Goal: Task Accomplishment & Management: Manage account settings

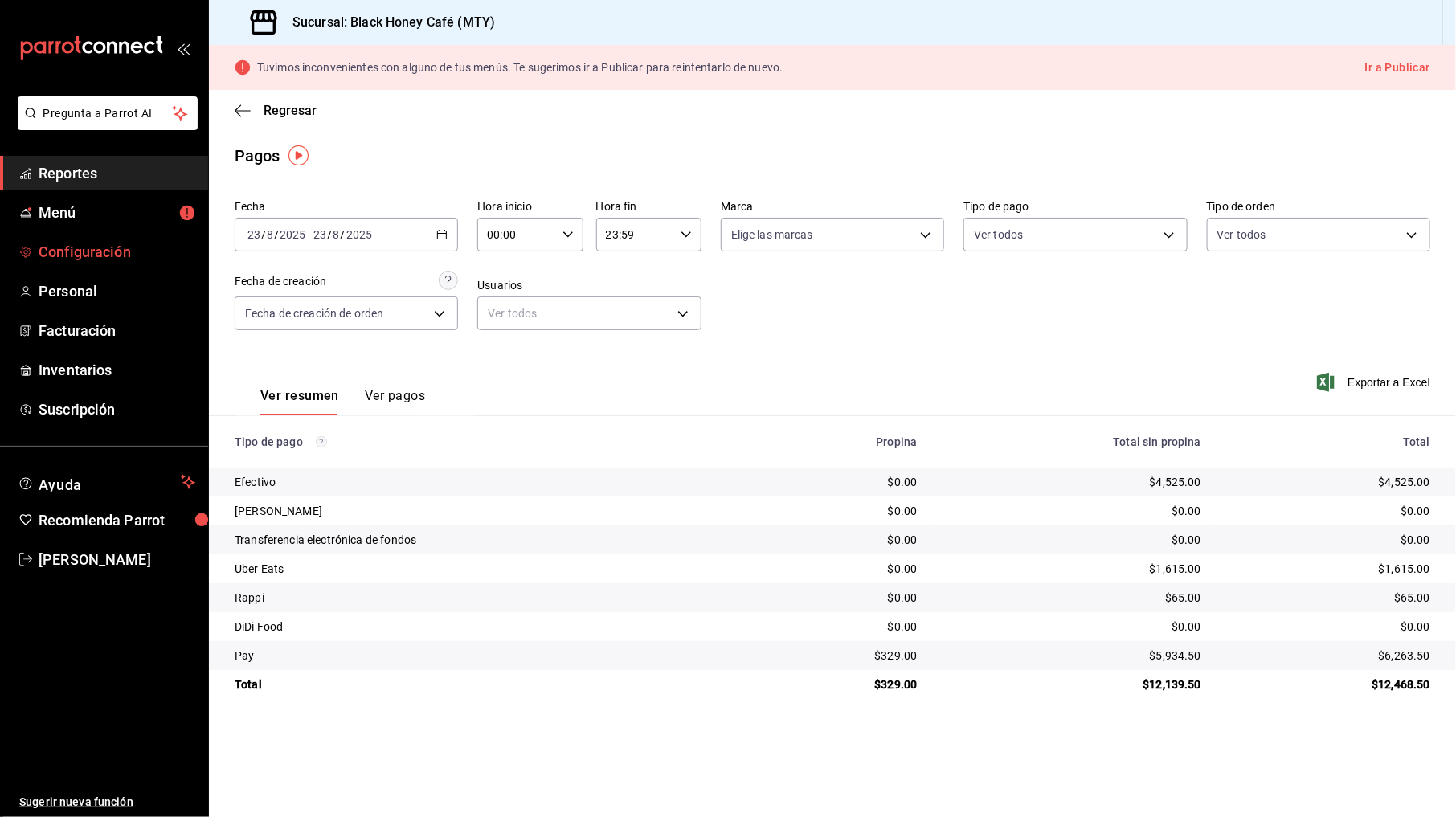
click at [79, 259] on span "Configuración" at bounding box center [117, 252] width 157 height 21
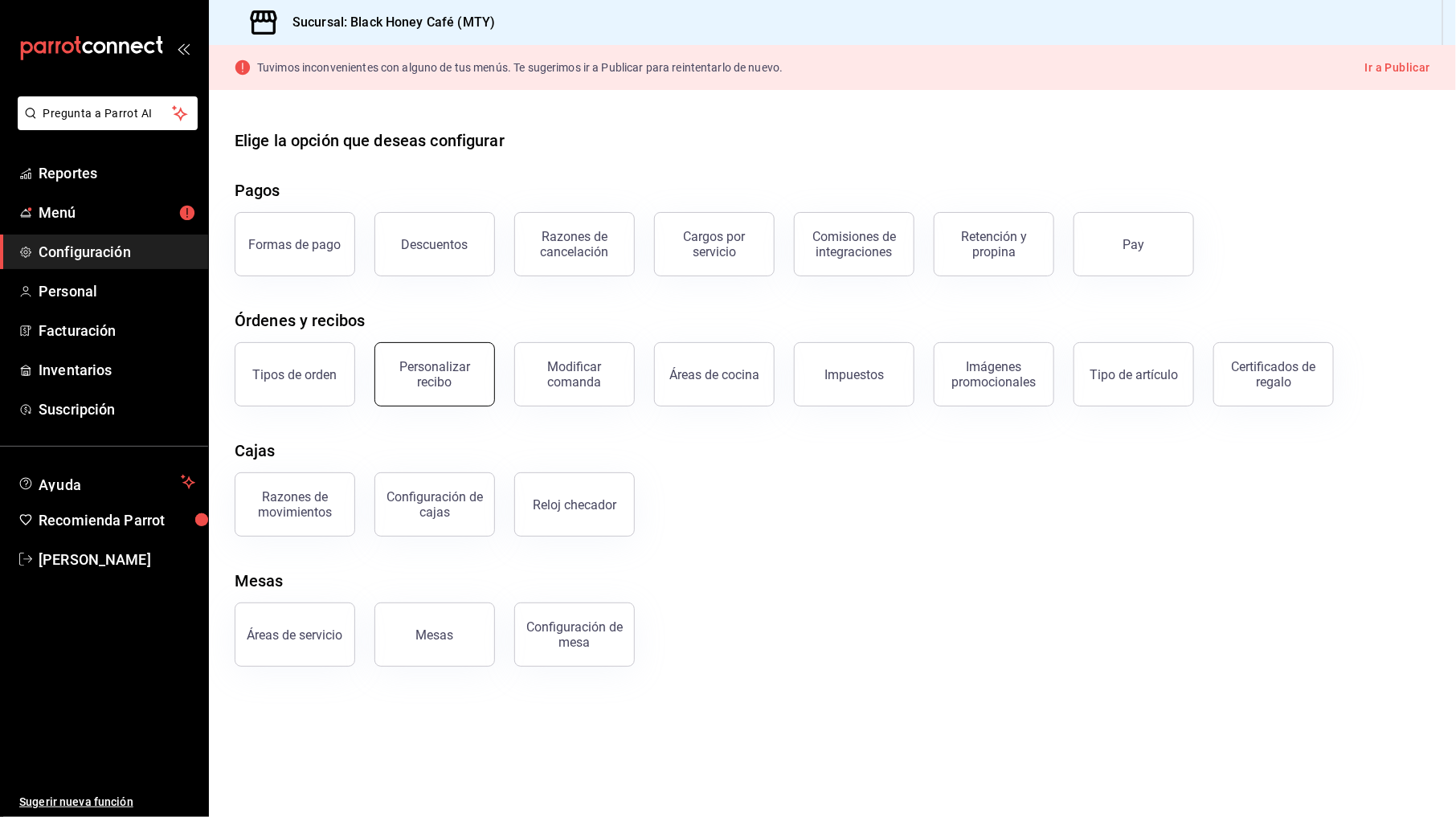
click at [455, 368] on div "Personalizar recibo" at bounding box center [434, 374] width 99 height 31
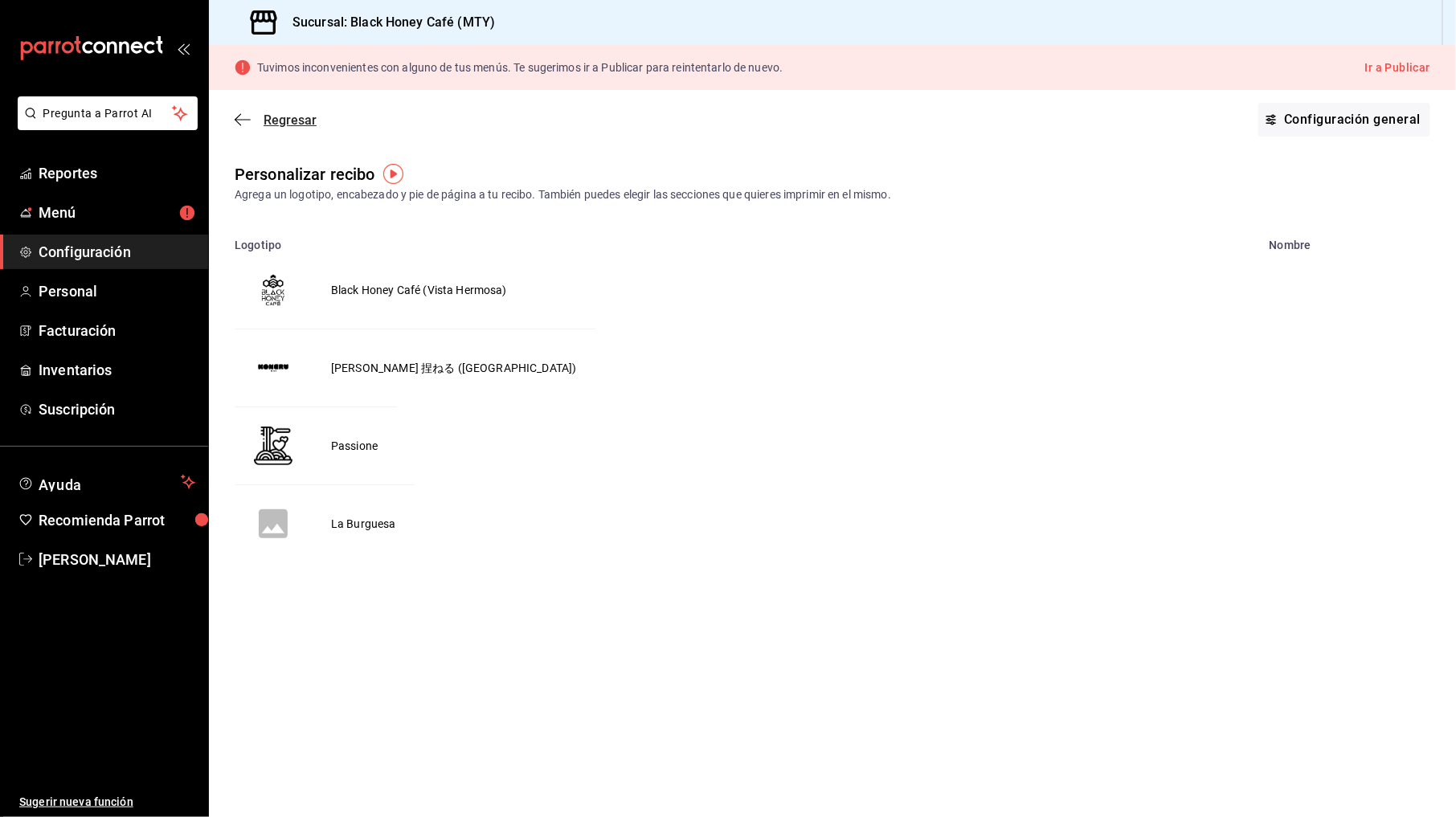
click at [240, 117] on icon "button" at bounding box center [242, 120] width 16 height 15
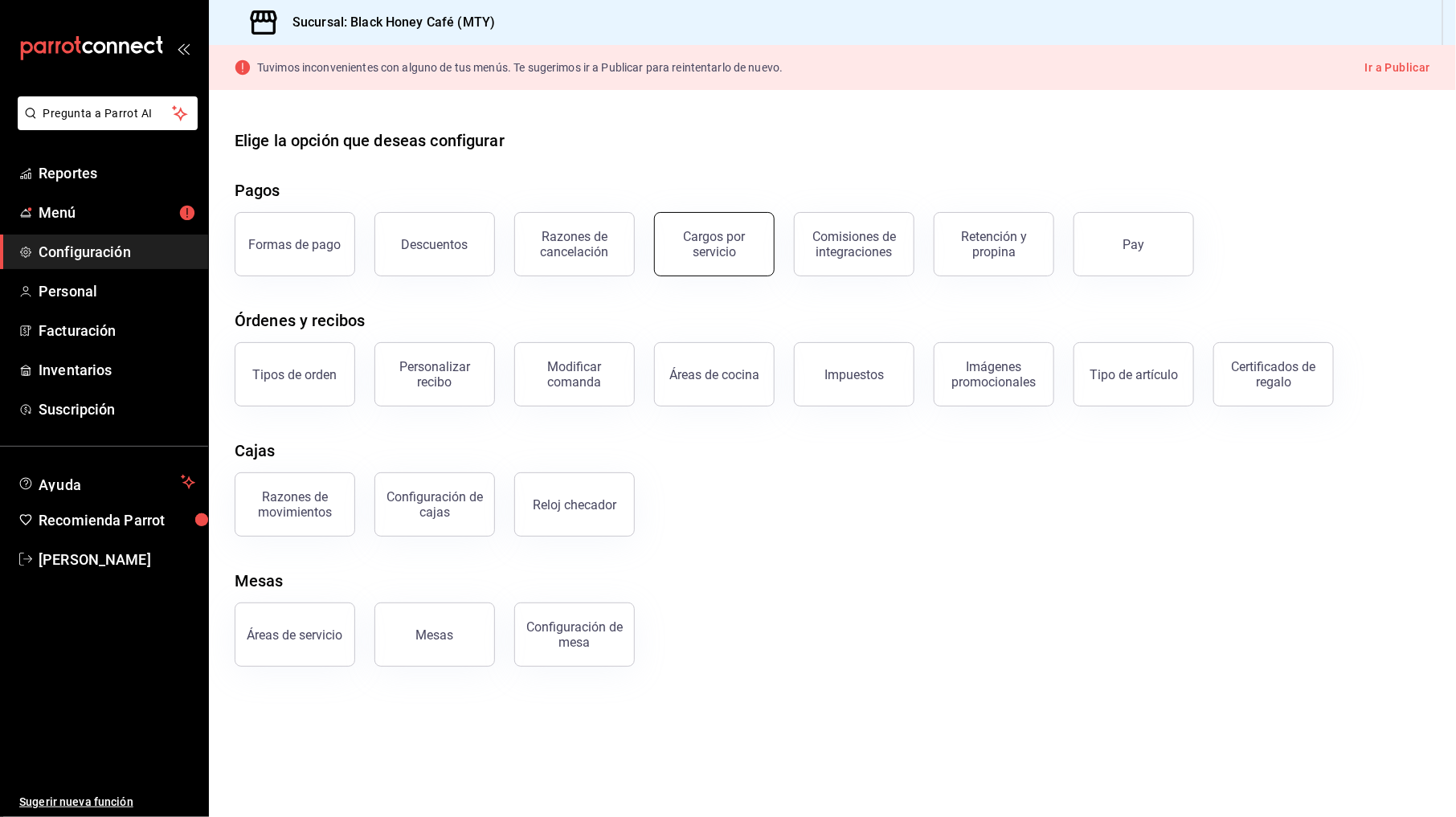
click at [750, 242] on div "Cargos por servicio" at bounding box center [713, 244] width 99 height 31
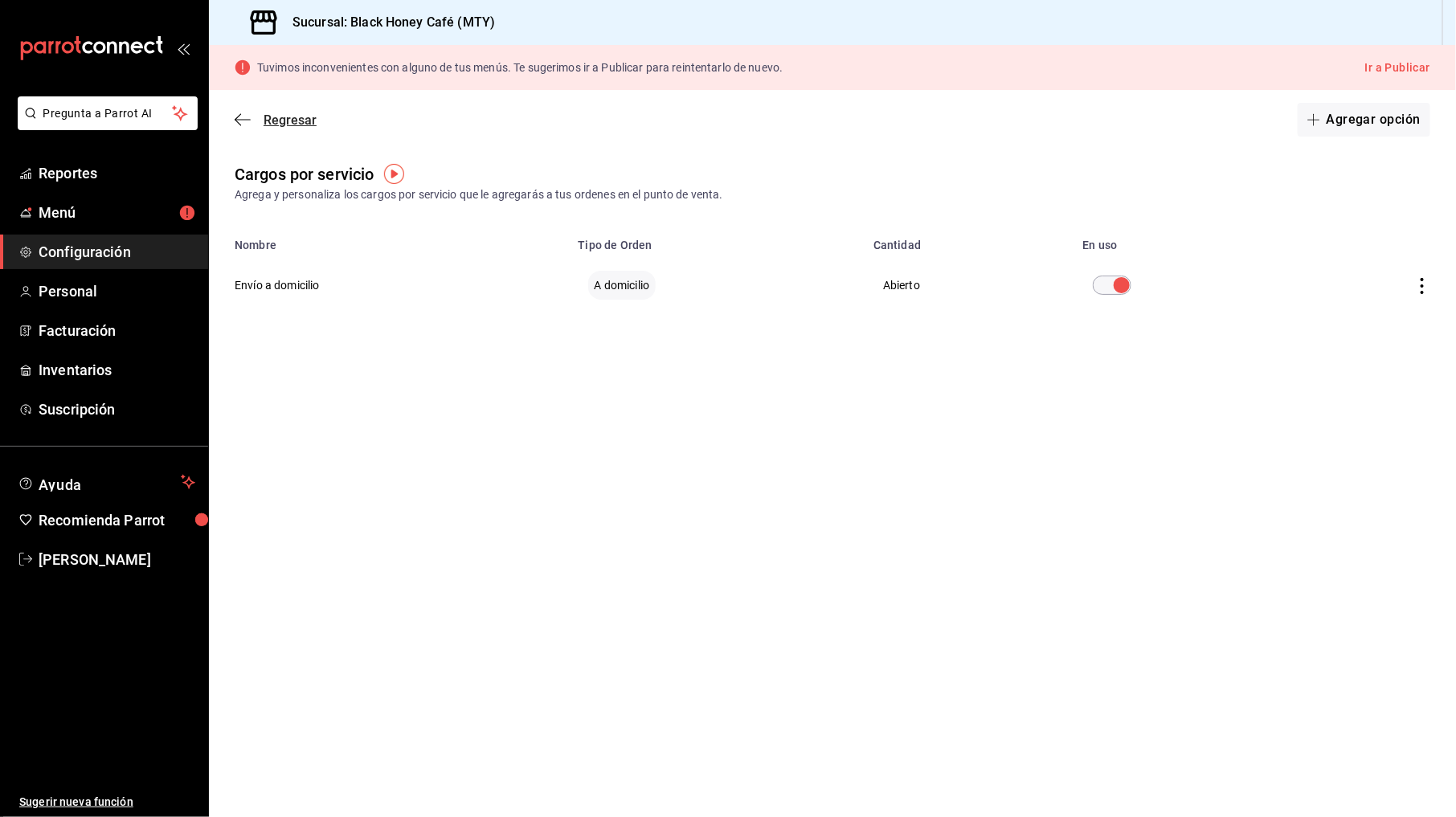
click at [240, 112] on span "Regresar" at bounding box center [276, 120] width 82 height 15
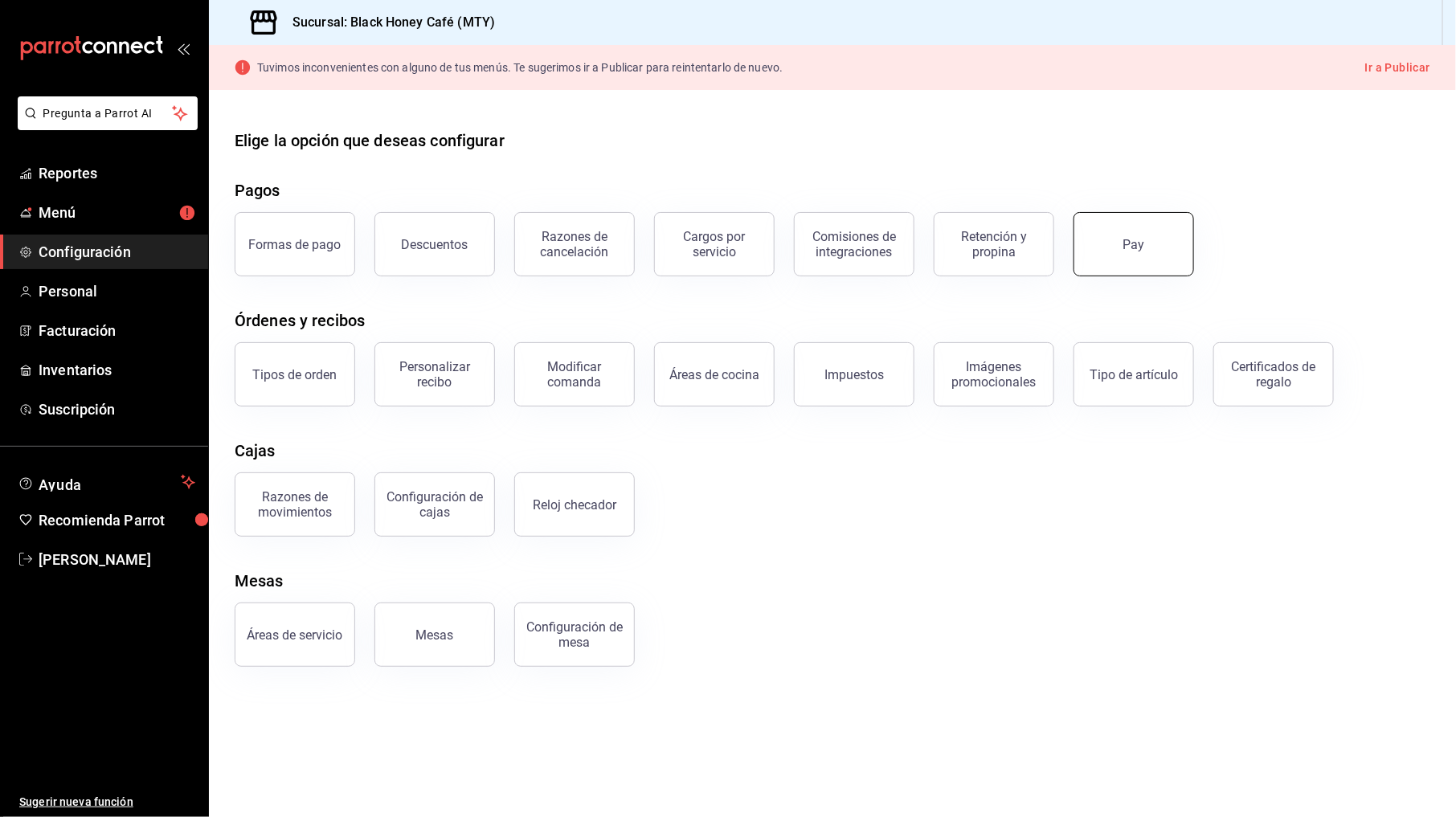
click at [1161, 252] on button "Pay" at bounding box center [1134, 243] width 121 height 64
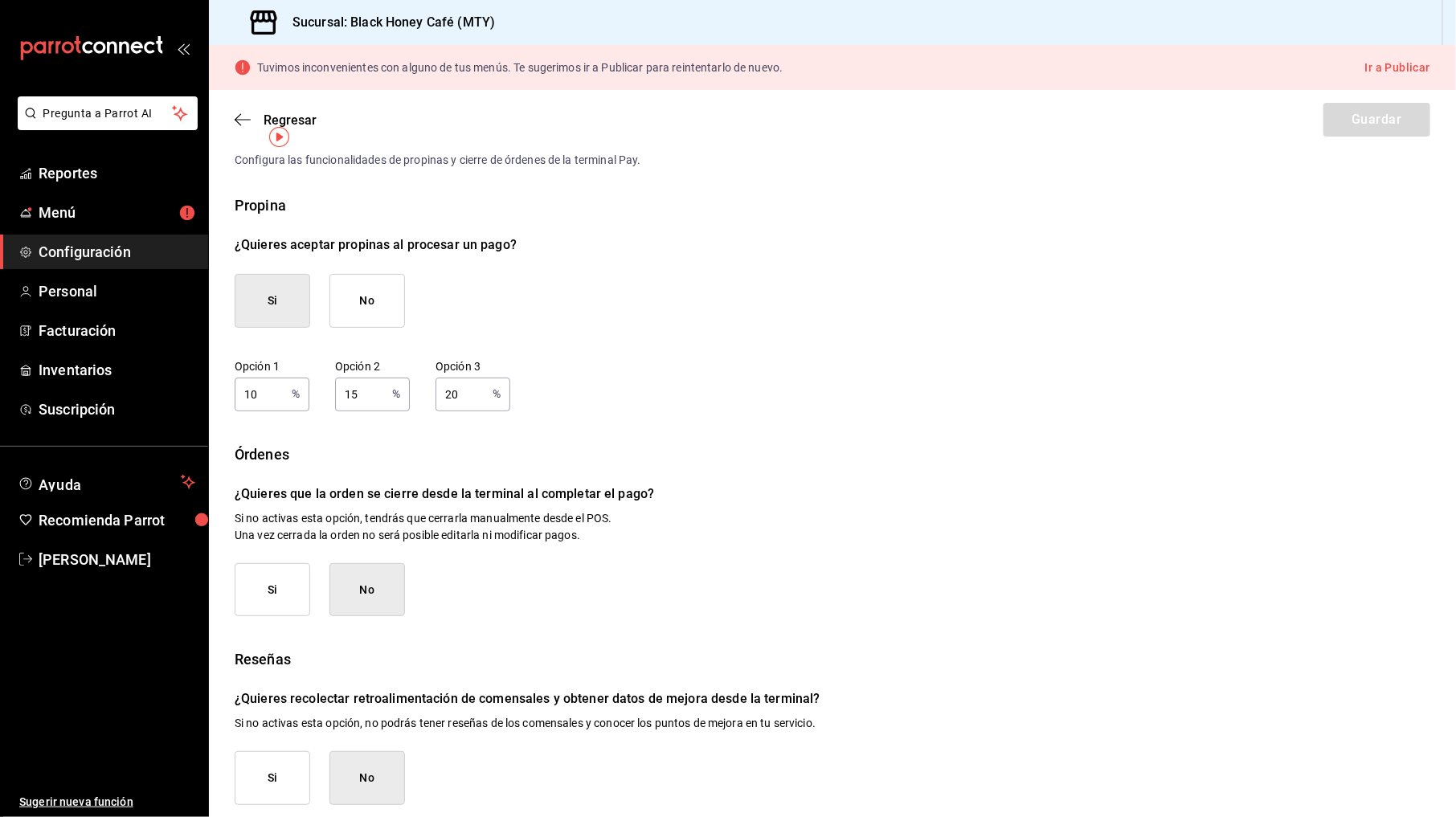
scroll to position [45, 0]
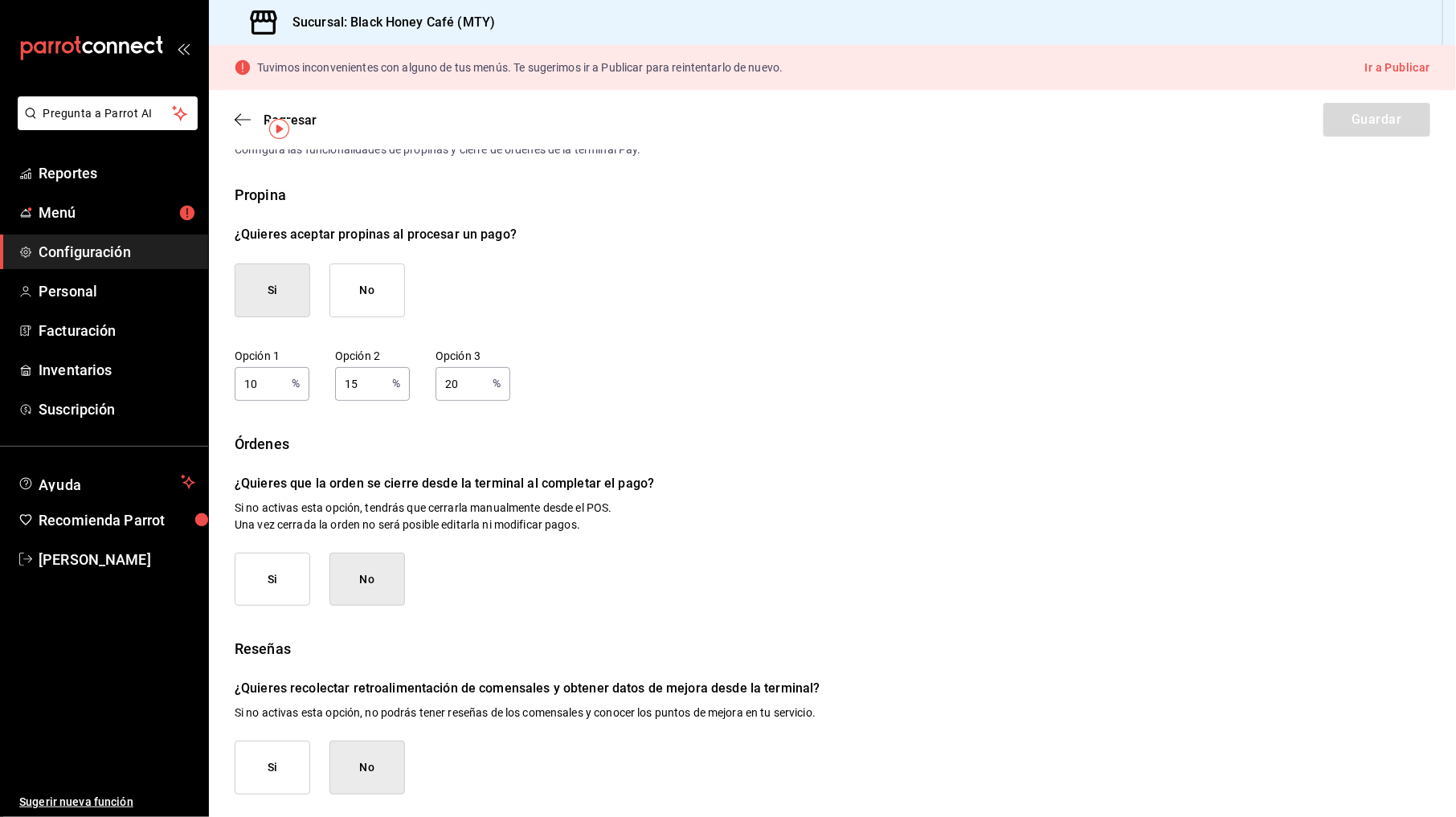
click at [307, 568] on button "Si" at bounding box center [272, 579] width 75 height 54
click at [363, 577] on button "No" at bounding box center [367, 579] width 75 height 54
click at [1353, 133] on button "Guardar" at bounding box center [1376, 120] width 107 height 33
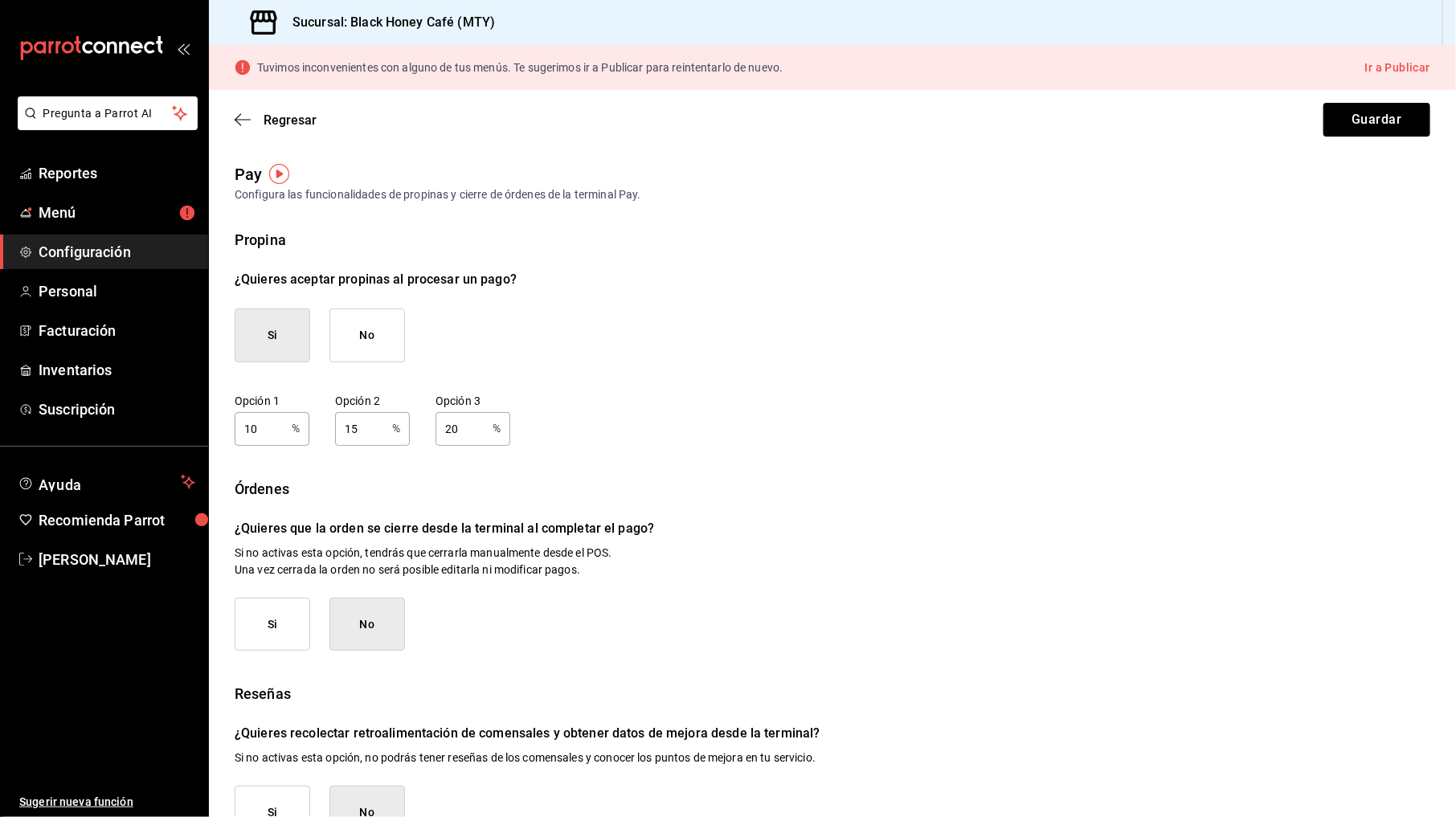
click at [348, 320] on button "No" at bounding box center [367, 335] width 75 height 54
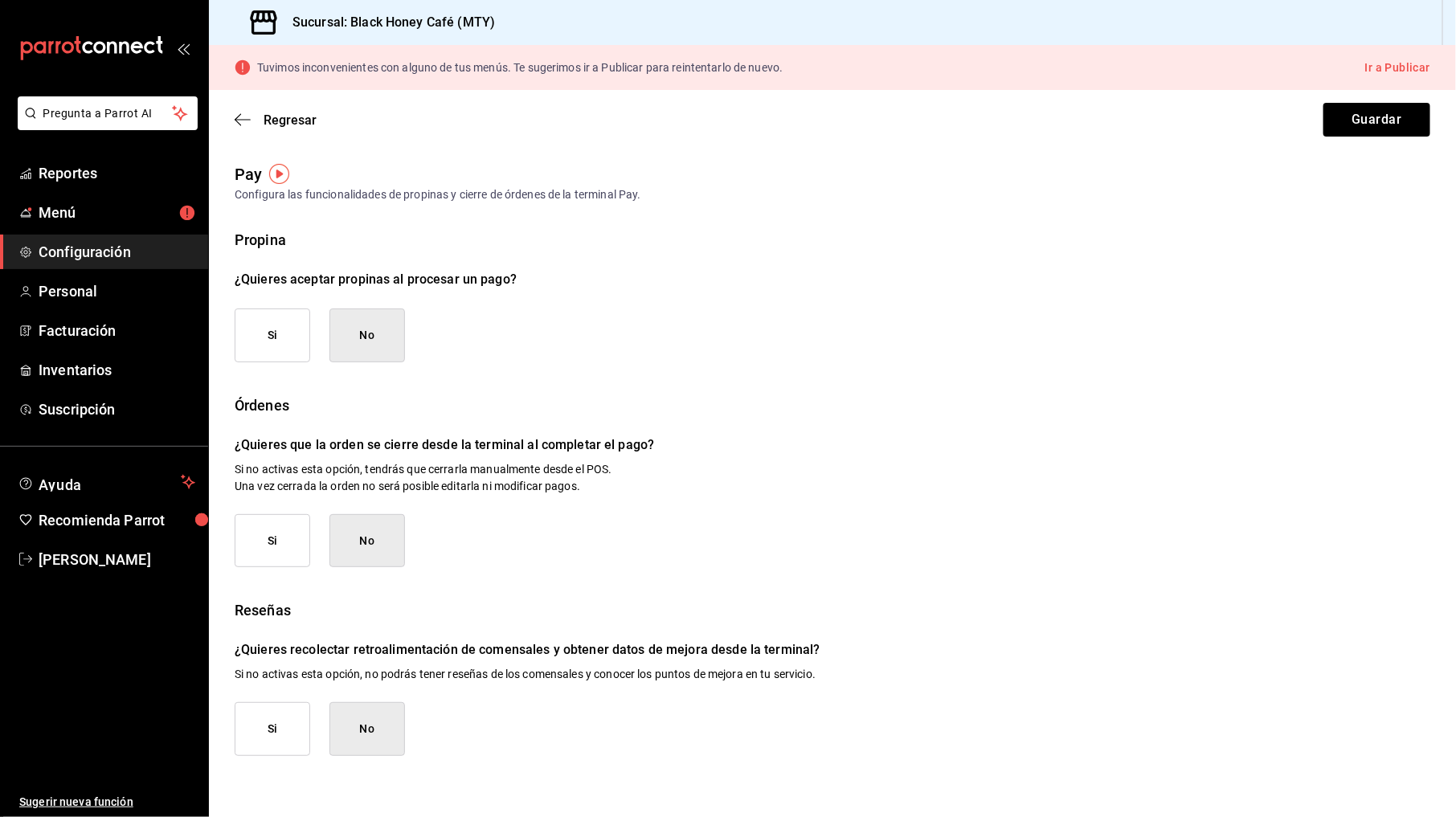
click at [301, 324] on button "Si" at bounding box center [272, 335] width 75 height 54
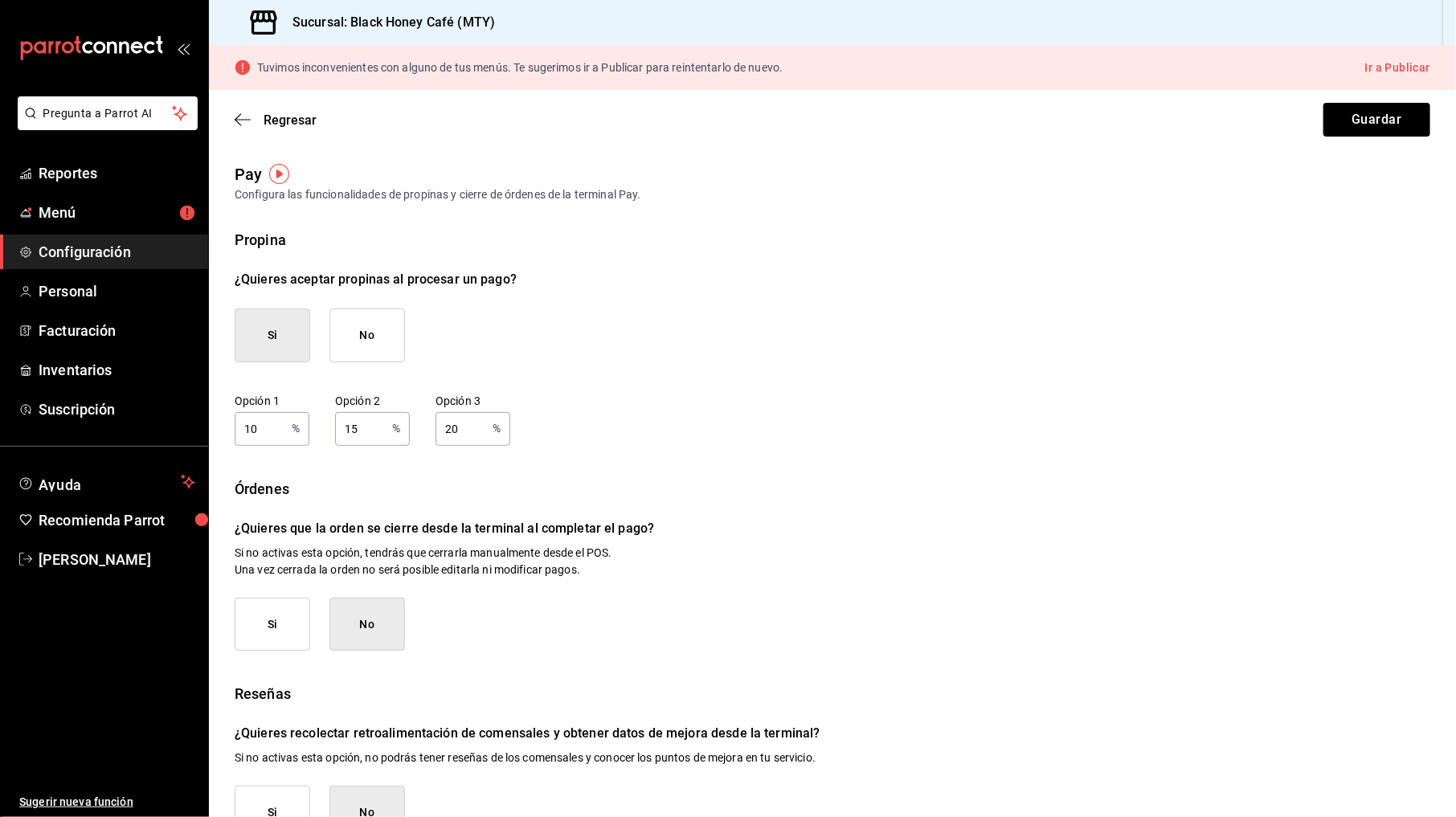
scroll to position [45, 0]
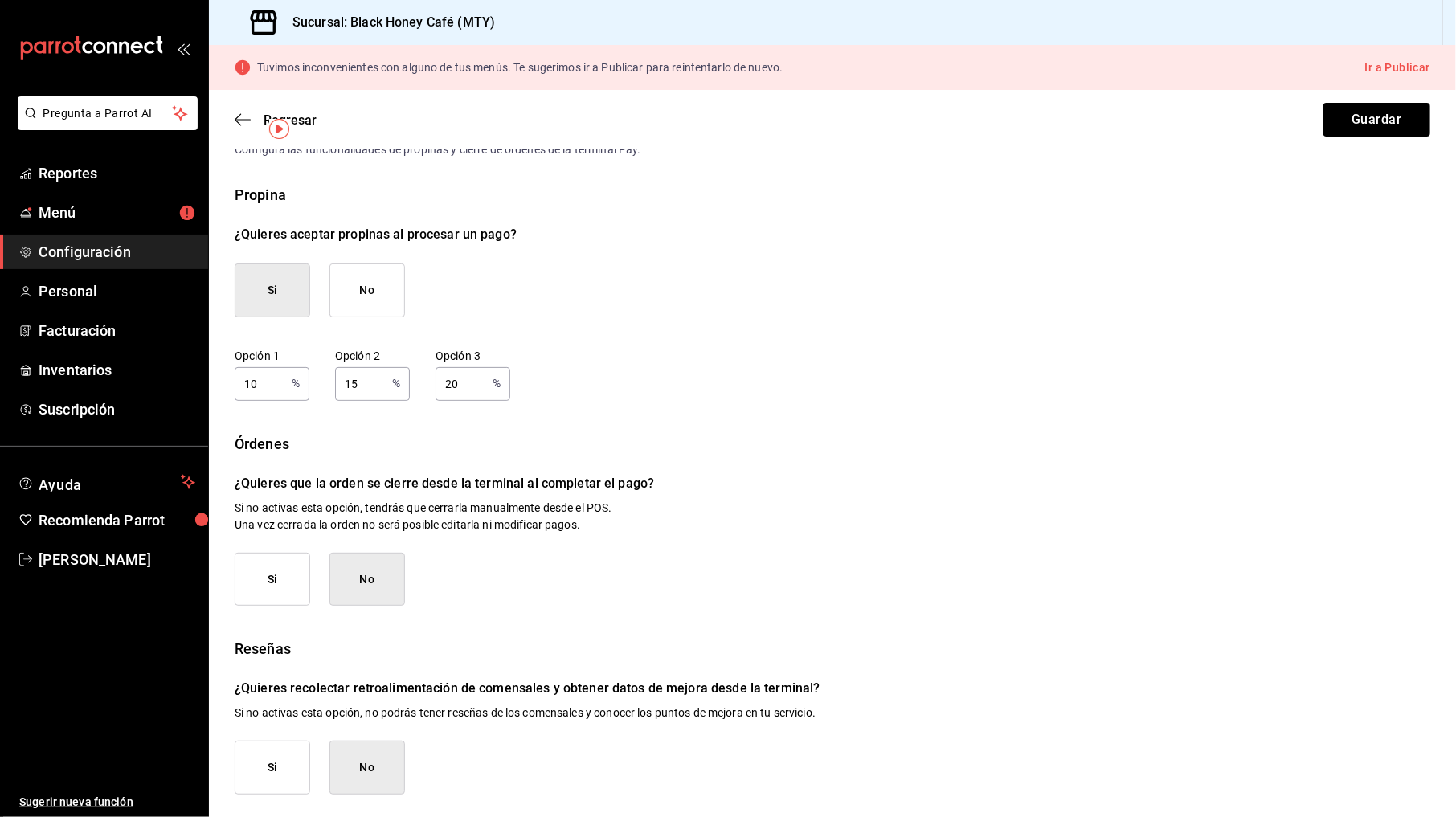
click at [332, 576] on button "No" at bounding box center [367, 579] width 75 height 54
click at [293, 572] on button "Si" at bounding box center [272, 579] width 75 height 54
click at [365, 574] on button "No" at bounding box center [367, 579] width 75 height 54
drag, startPoint x: 443, startPoint y: 694, endPoint x: 654, endPoint y: 694, distance: 211.0
click at [654, 694] on p "¿Quieres recolectar retroalimentación de comensales y obtener datos de mejora d…" at bounding box center [832, 688] width 1195 height 19
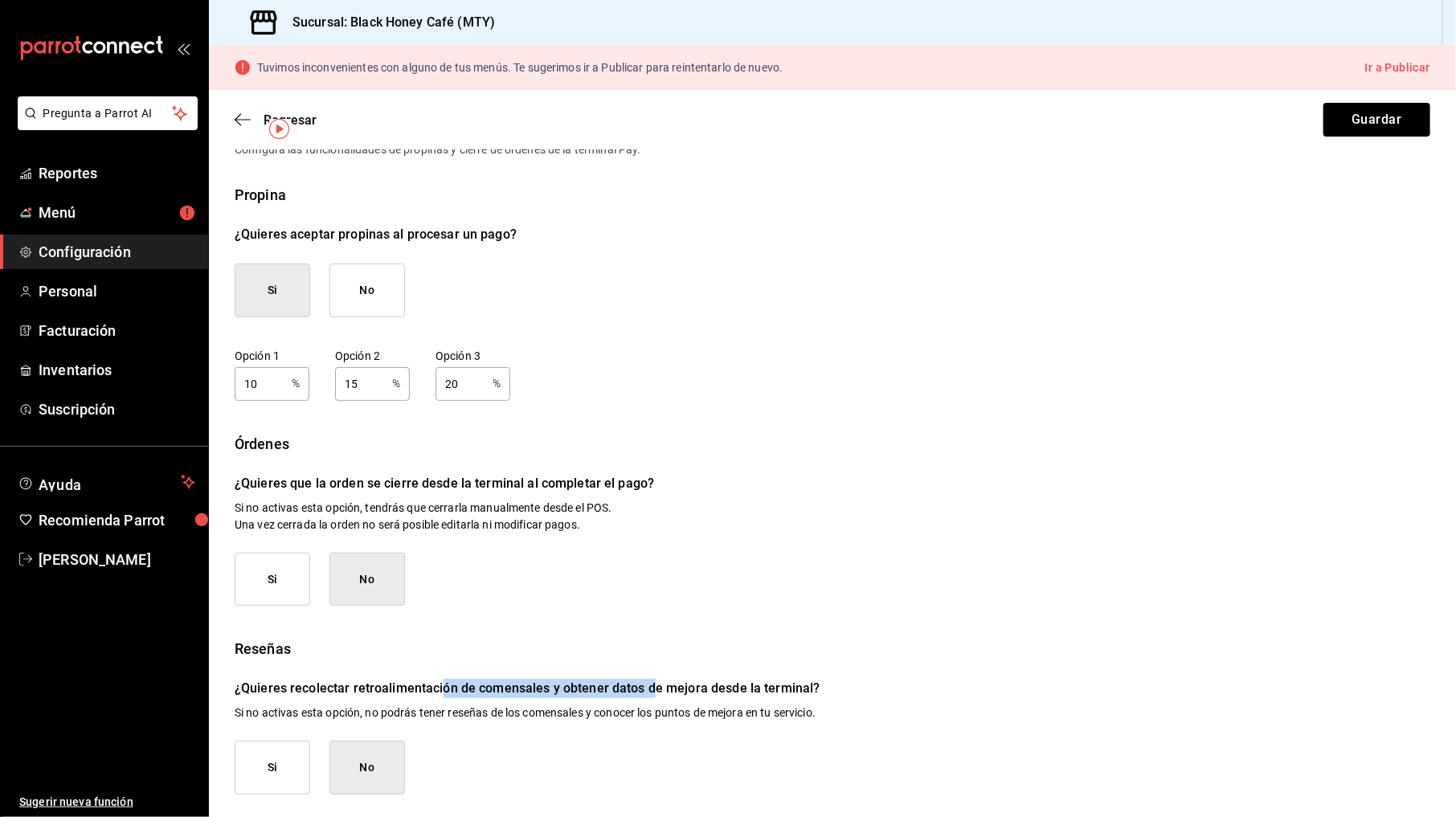
click at [654, 694] on p "¿Quieres recolectar retroalimentación de comensales y obtener datos de mejora d…" at bounding box center [832, 688] width 1195 height 19
click at [1356, 130] on button "Guardar" at bounding box center [1376, 120] width 107 height 33
click at [235, 110] on div "Regresar Guardar" at bounding box center [832, 120] width 1247 height 59
click at [237, 115] on icon "button" at bounding box center [242, 120] width 16 height 15
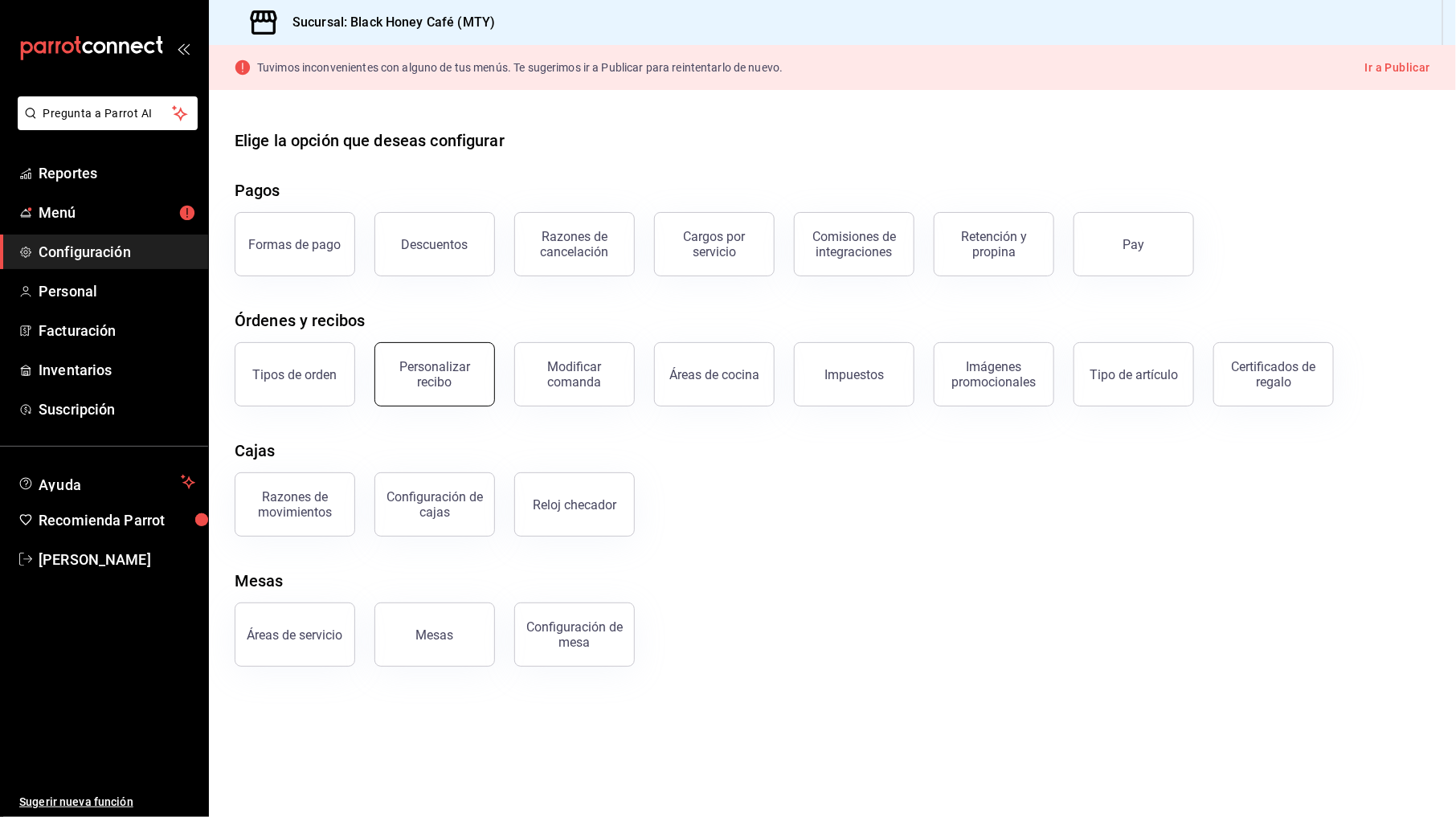
click at [436, 384] on div "Personalizar recibo" at bounding box center [434, 374] width 99 height 31
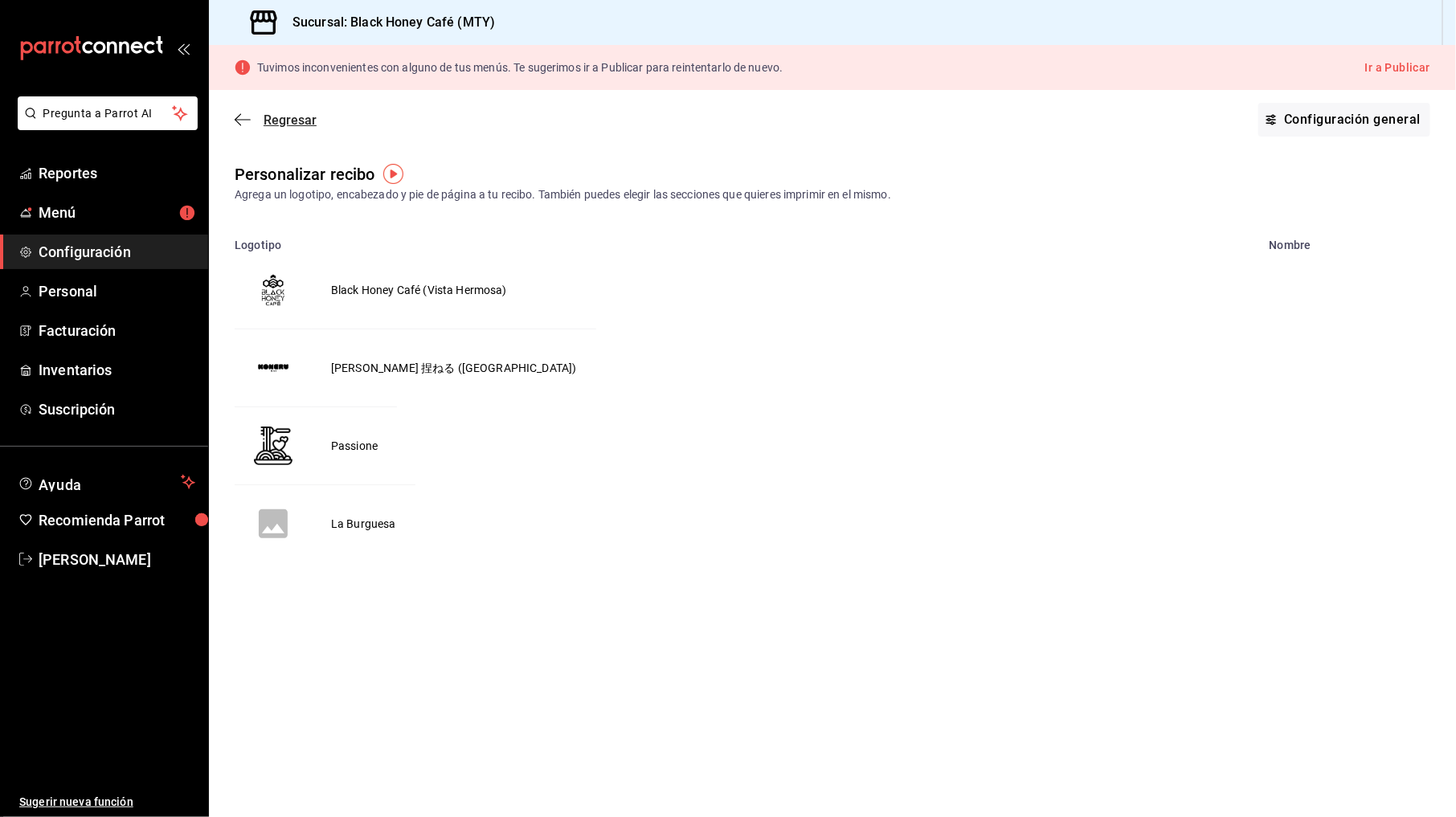
click at [241, 114] on icon "button" at bounding box center [242, 120] width 16 height 15
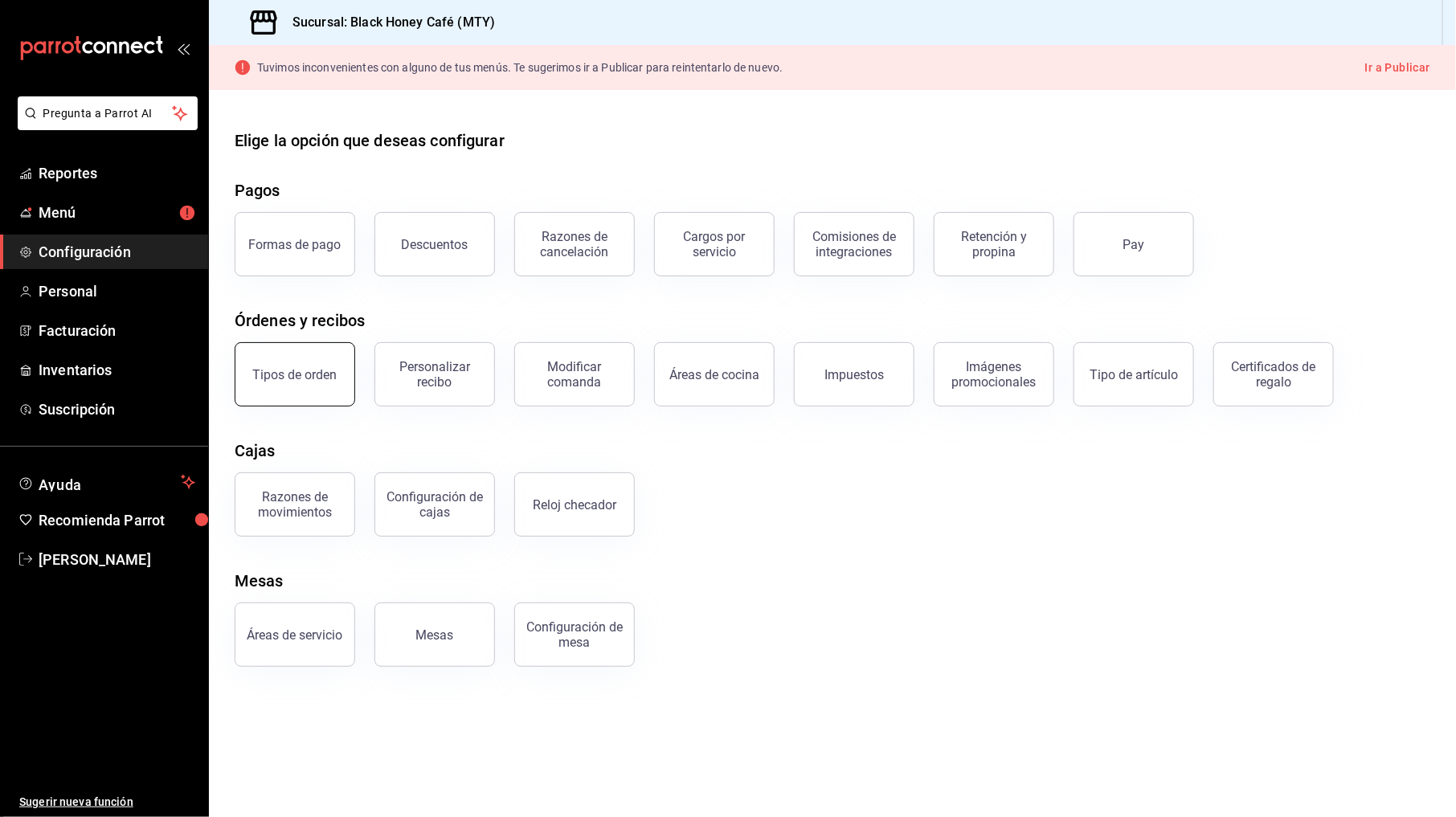
click at [297, 384] on button "Tipos de orden" at bounding box center [295, 374] width 121 height 64
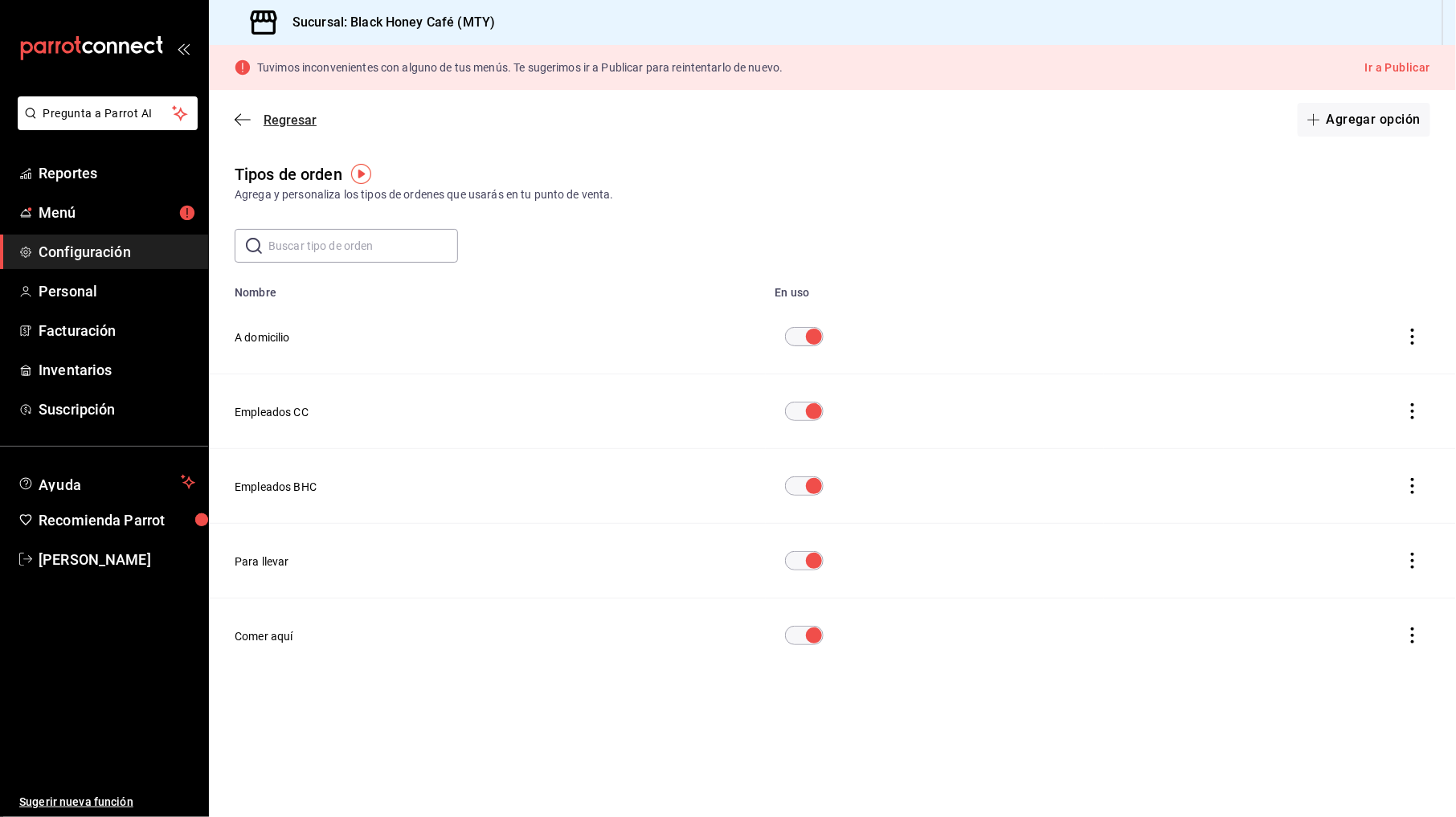
click at [244, 116] on icon "button" at bounding box center [242, 120] width 16 height 15
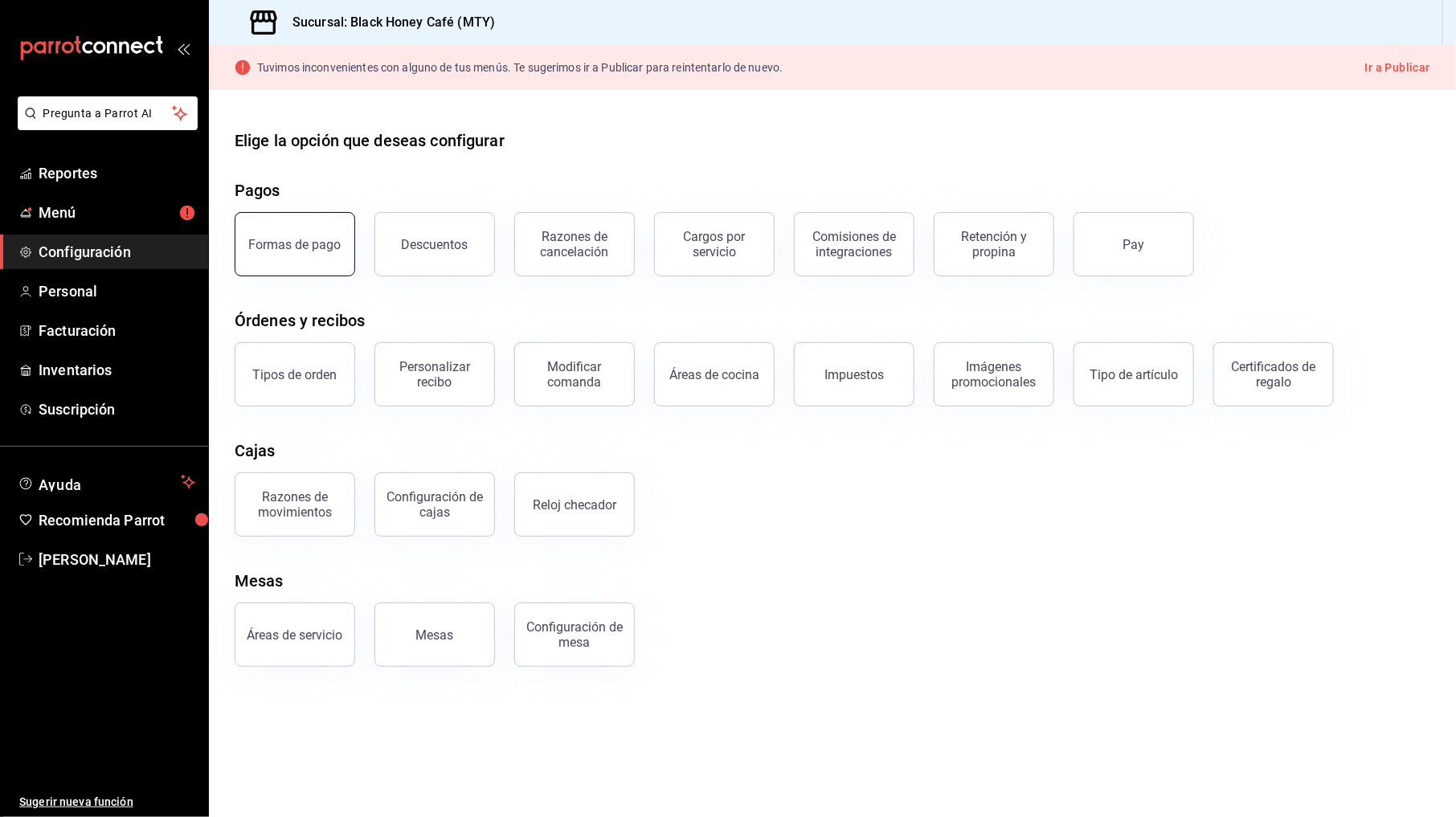
click at [328, 242] on div "Formas de pago" at bounding box center [294, 244] width 92 height 15
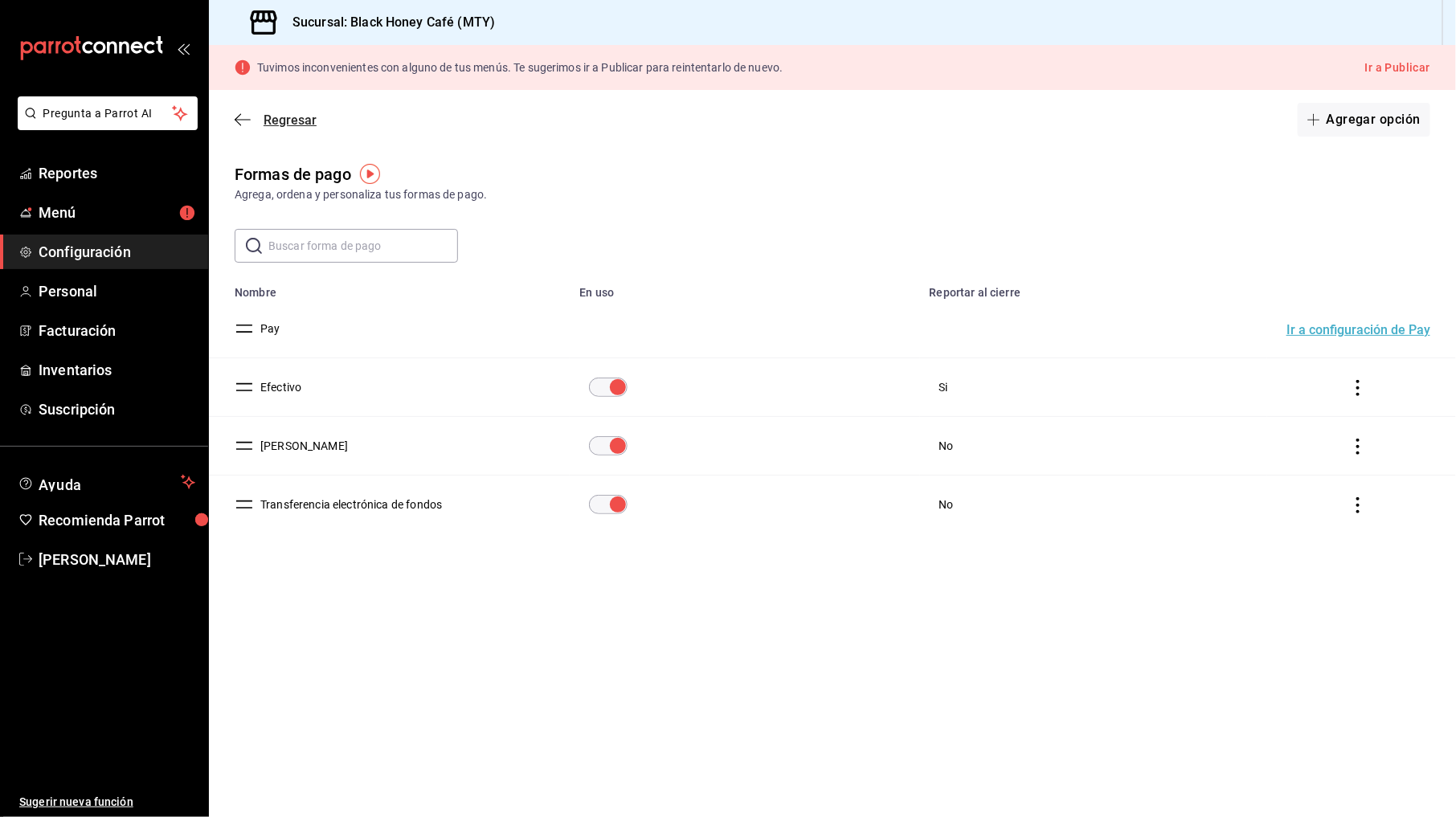
click at [240, 116] on icon "button" at bounding box center [242, 120] width 16 height 15
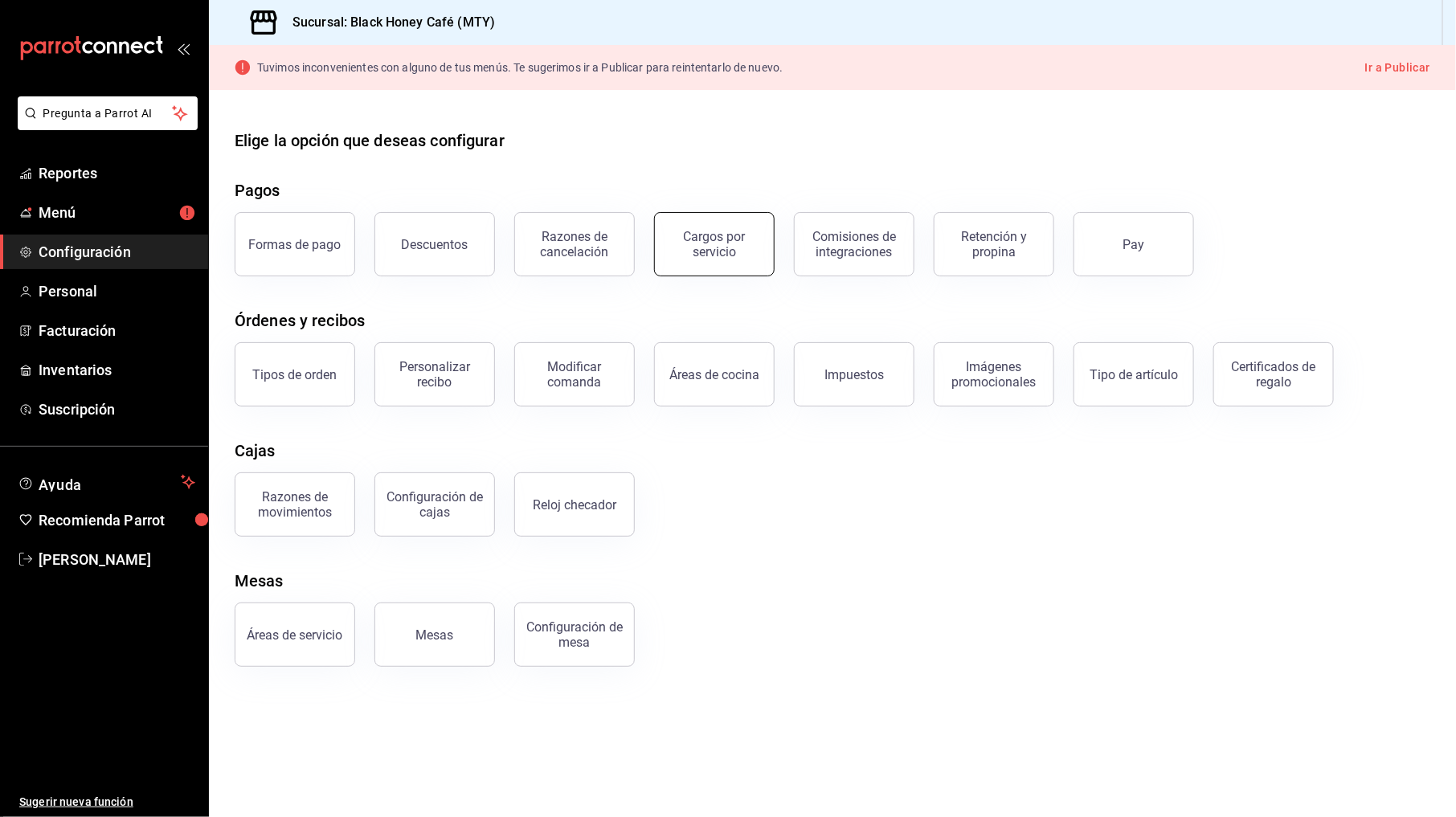
click at [711, 245] on div "Cargos por servicio" at bounding box center [713, 244] width 99 height 31
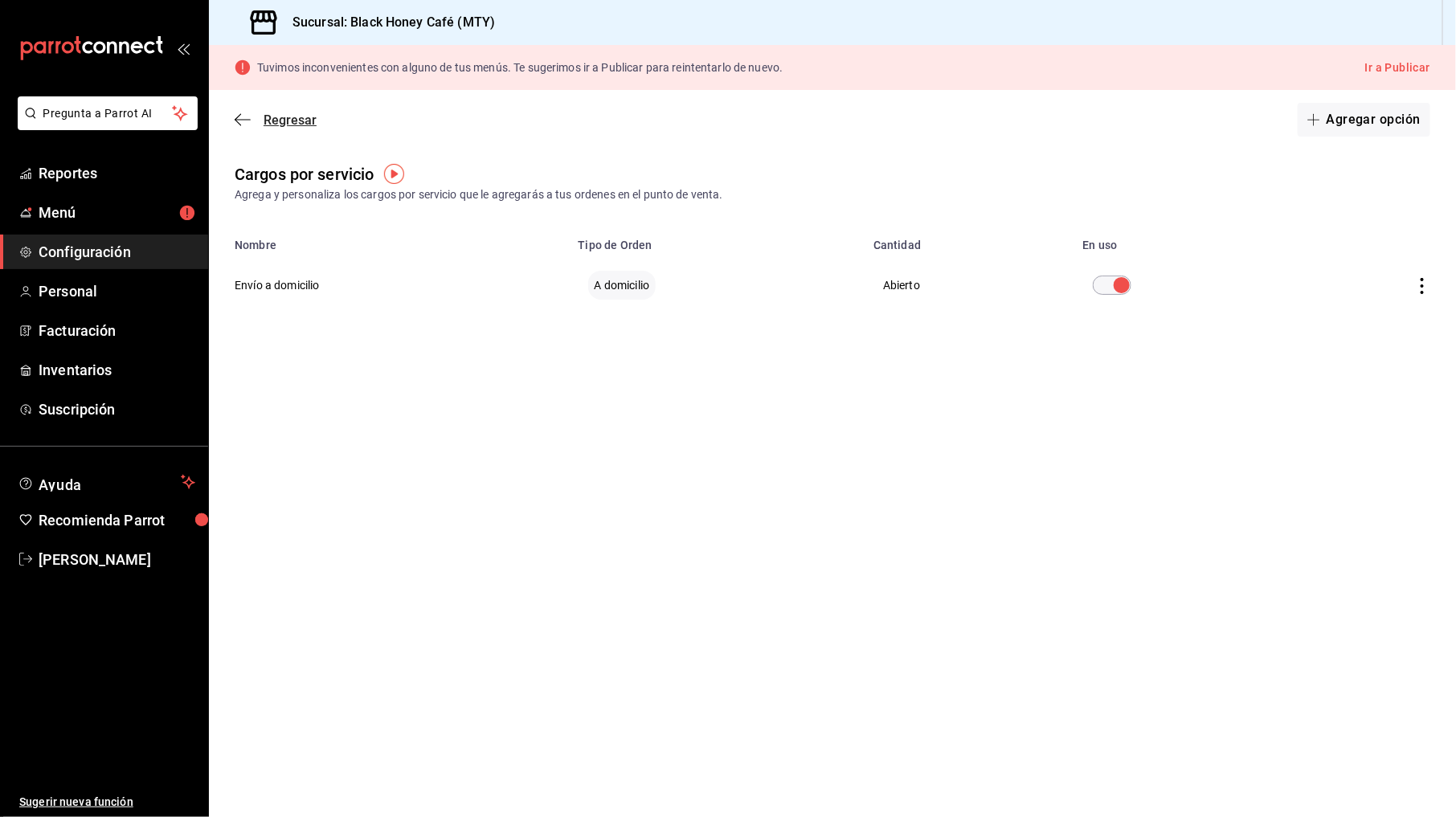
click at [240, 112] on icon "button" at bounding box center [242, 120] width 16 height 15
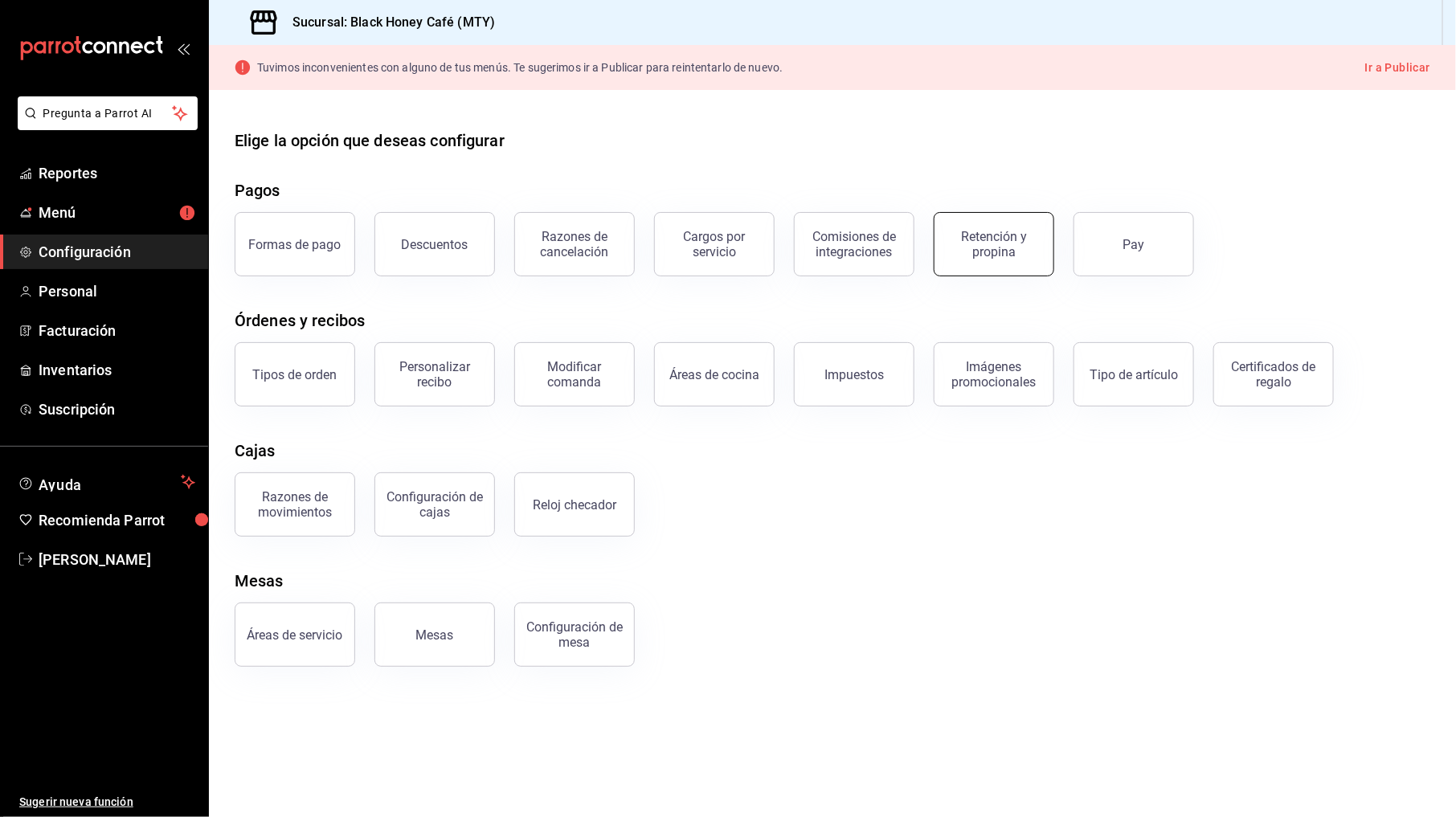
click at [994, 248] on div "Retención y propina" at bounding box center [994, 244] width 99 height 31
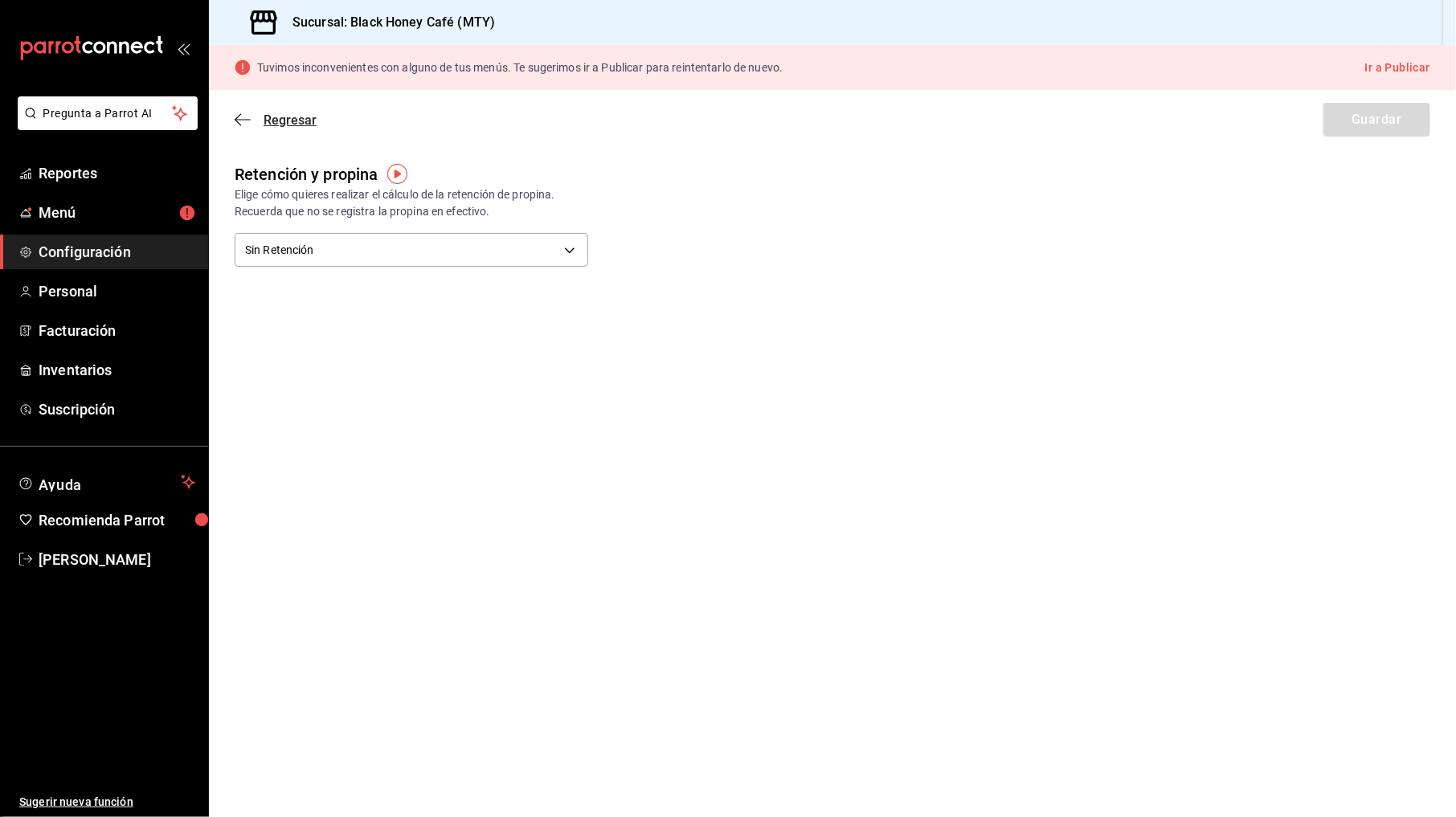
click at [245, 119] on icon "button" at bounding box center [242, 120] width 16 height 15
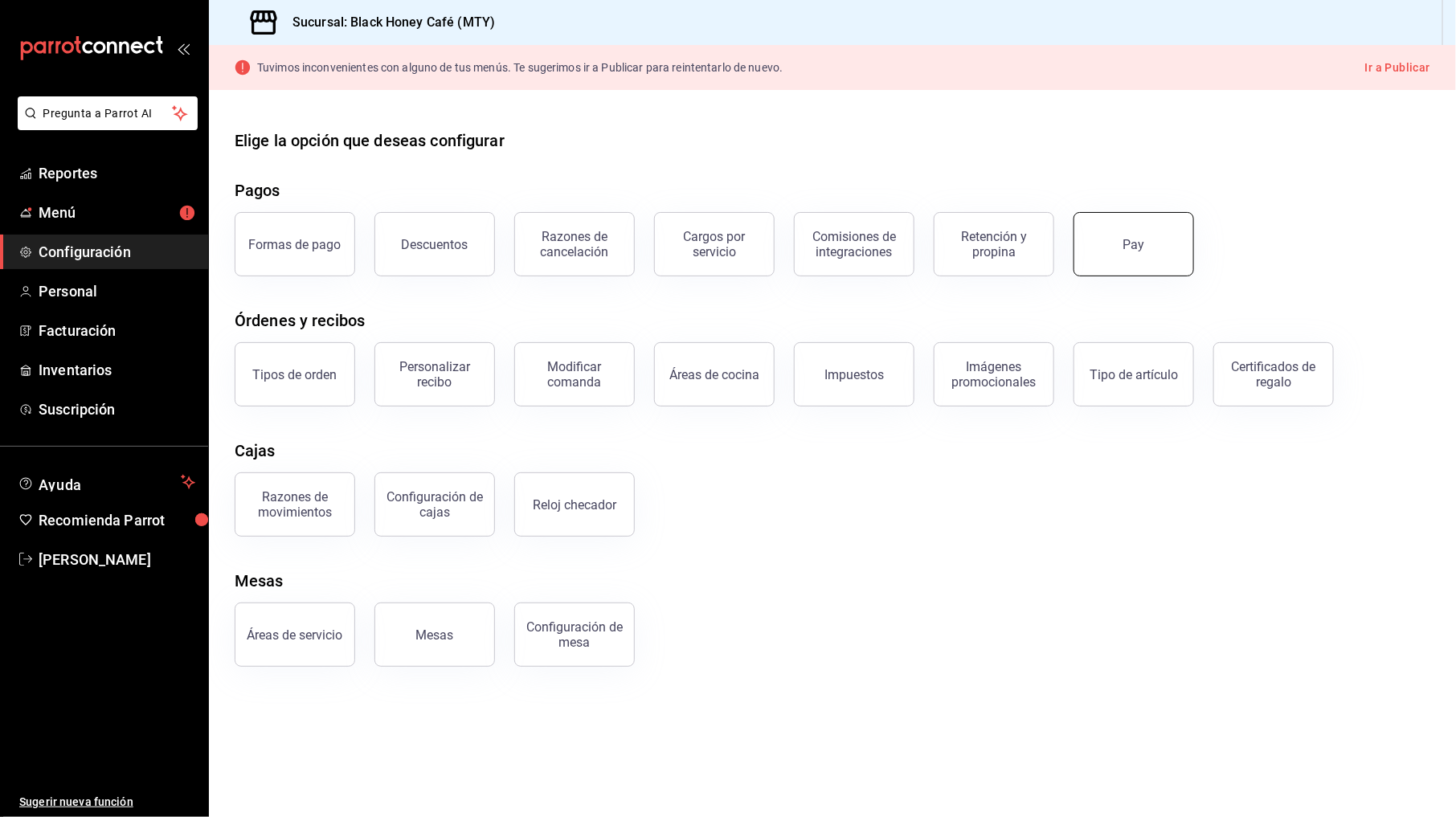
click at [1143, 253] on button "Pay" at bounding box center [1134, 243] width 121 height 64
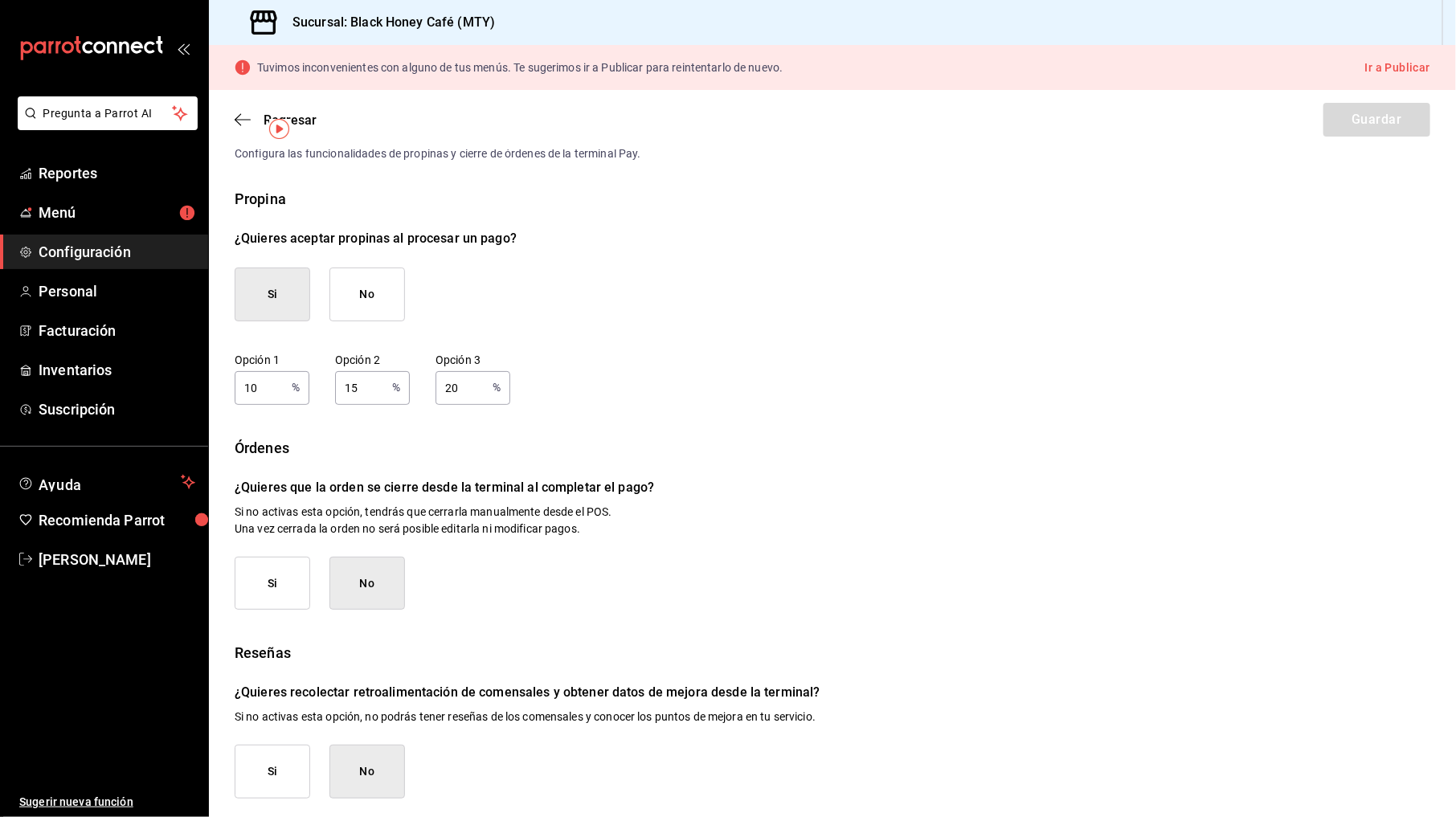
scroll to position [45, 0]
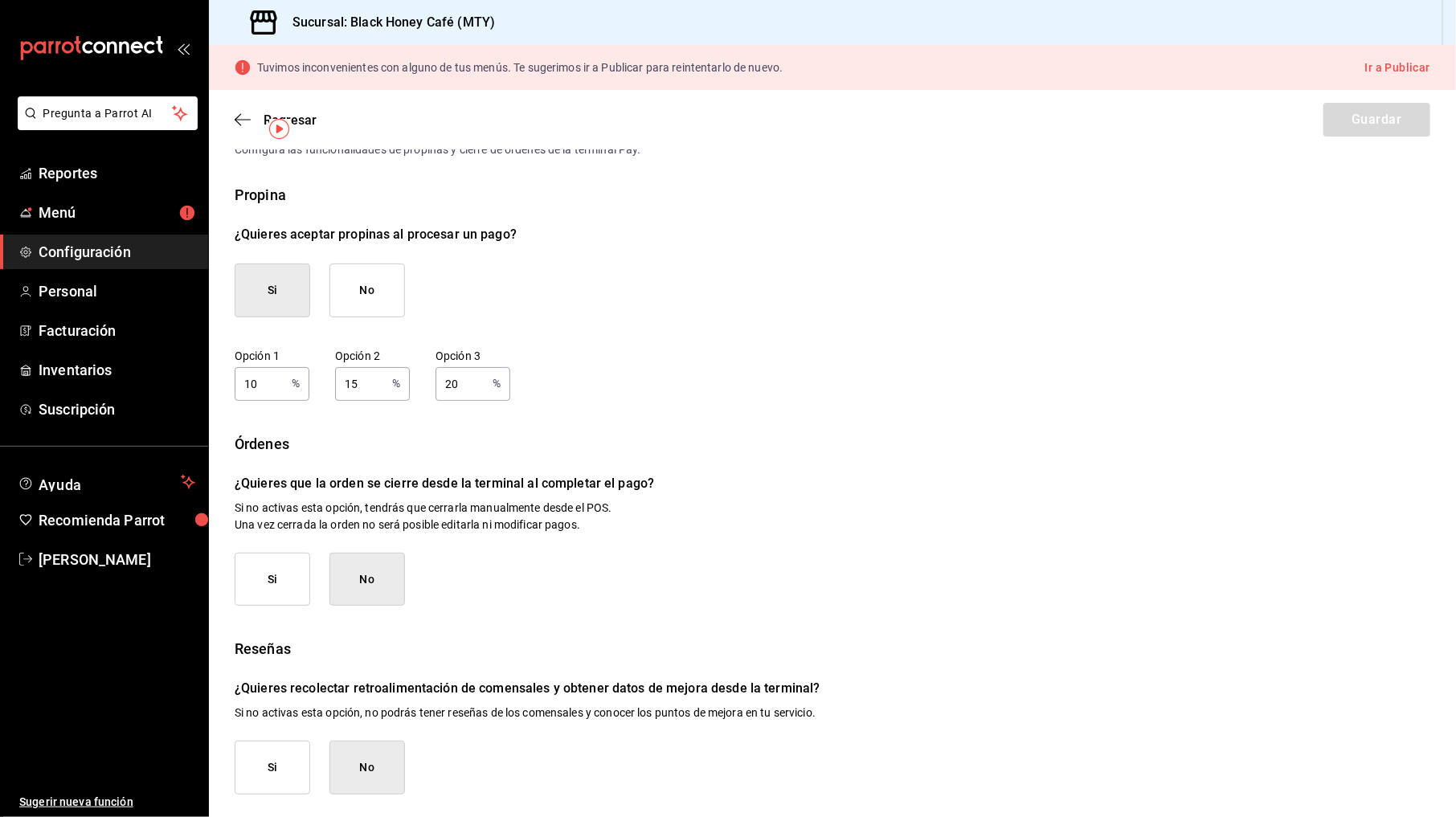
click at [275, 580] on button "Si" at bounding box center [272, 579] width 75 height 54
click at [1372, 126] on button "Guardar" at bounding box center [1376, 120] width 107 height 33
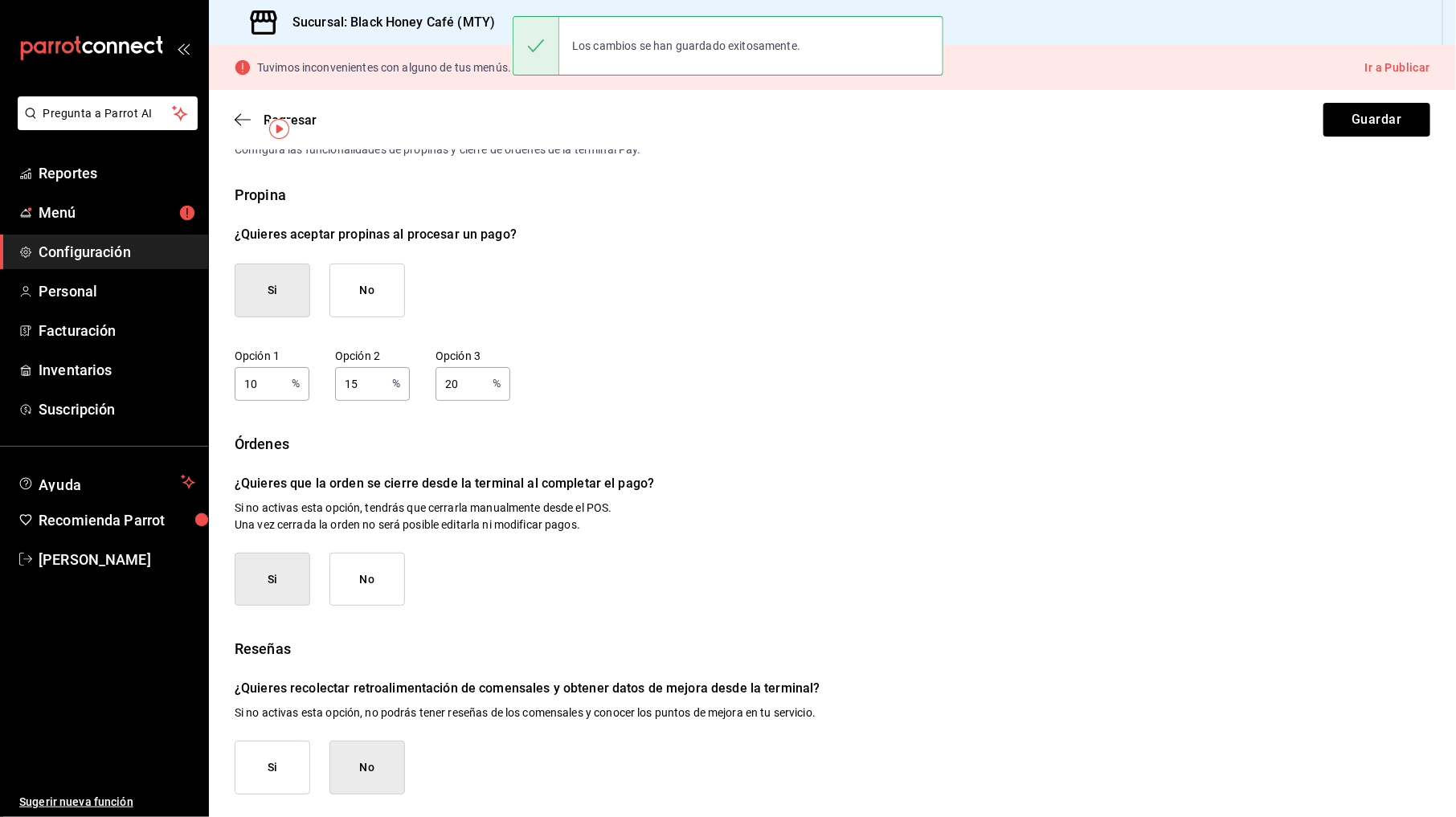
click at [376, 566] on button "No" at bounding box center [367, 579] width 75 height 54
click at [1344, 130] on button "Guardar" at bounding box center [1376, 120] width 107 height 33
click at [252, 116] on span "Regresar" at bounding box center [276, 120] width 82 height 15
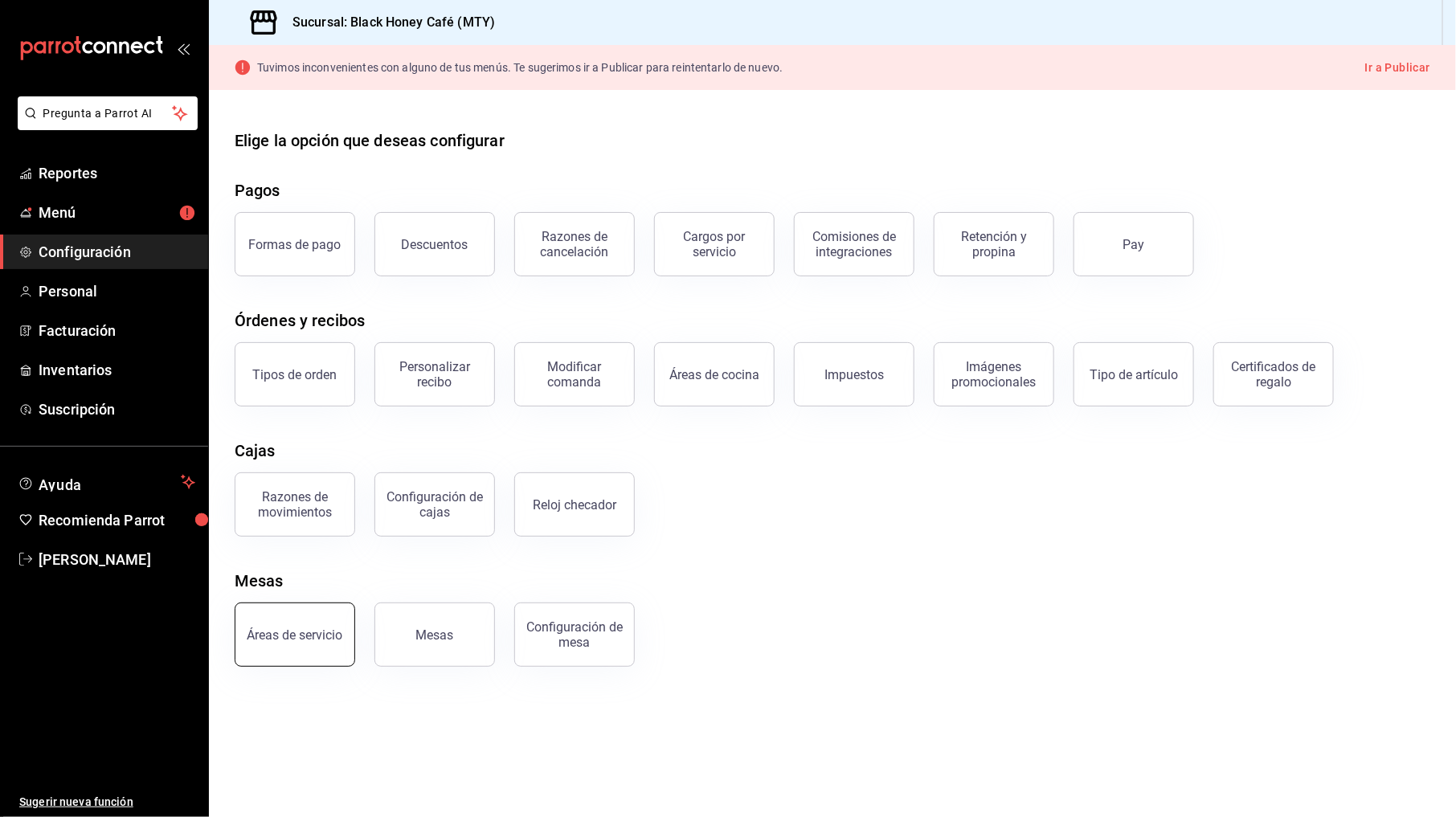
click at [271, 618] on button "Áreas de servicio" at bounding box center [295, 634] width 121 height 64
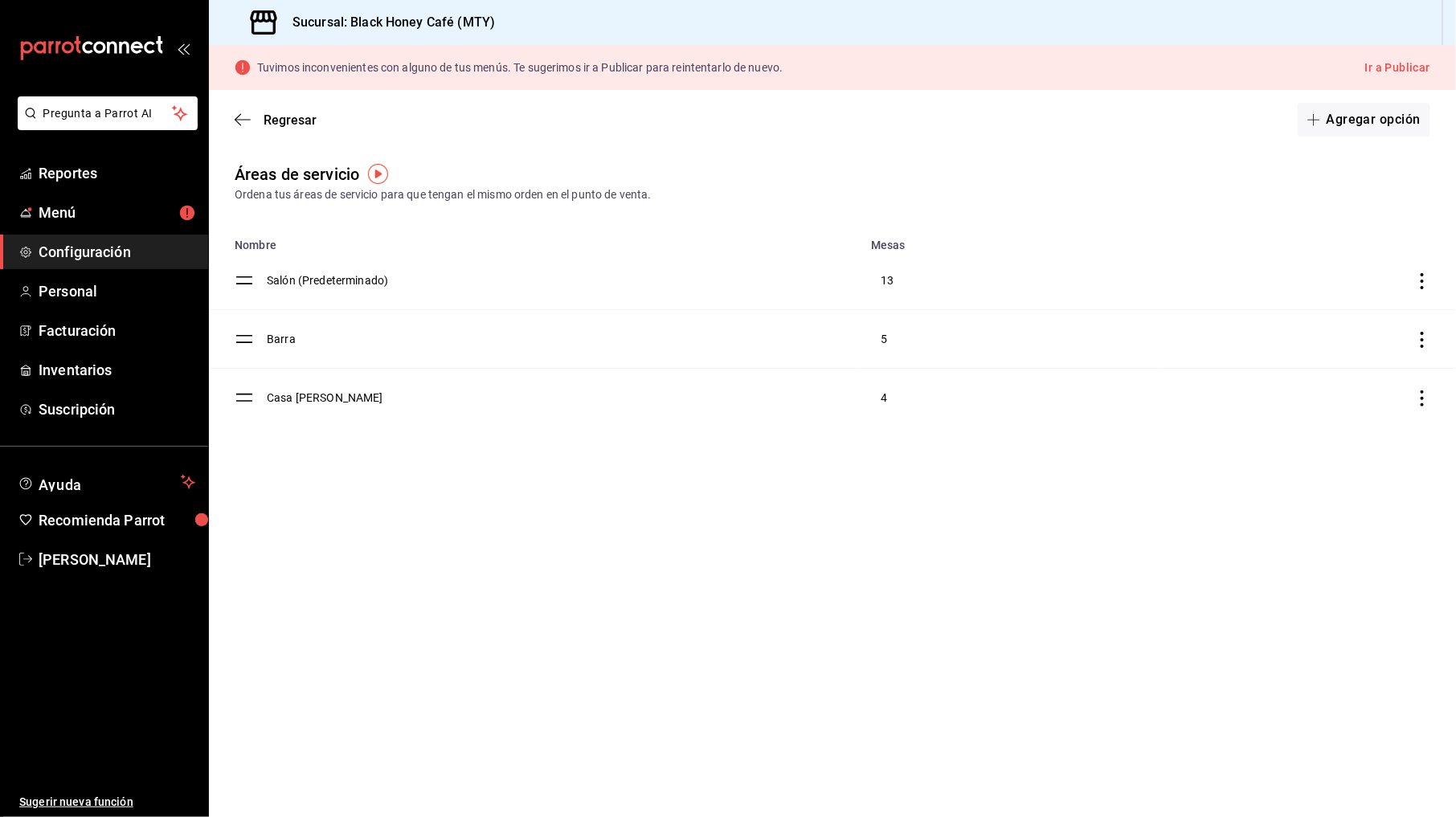
click at [226, 130] on div "Regresar Agregar opción" at bounding box center [832, 120] width 1247 height 59
click at [236, 123] on icon "button" at bounding box center [242, 120] width 16 height 15
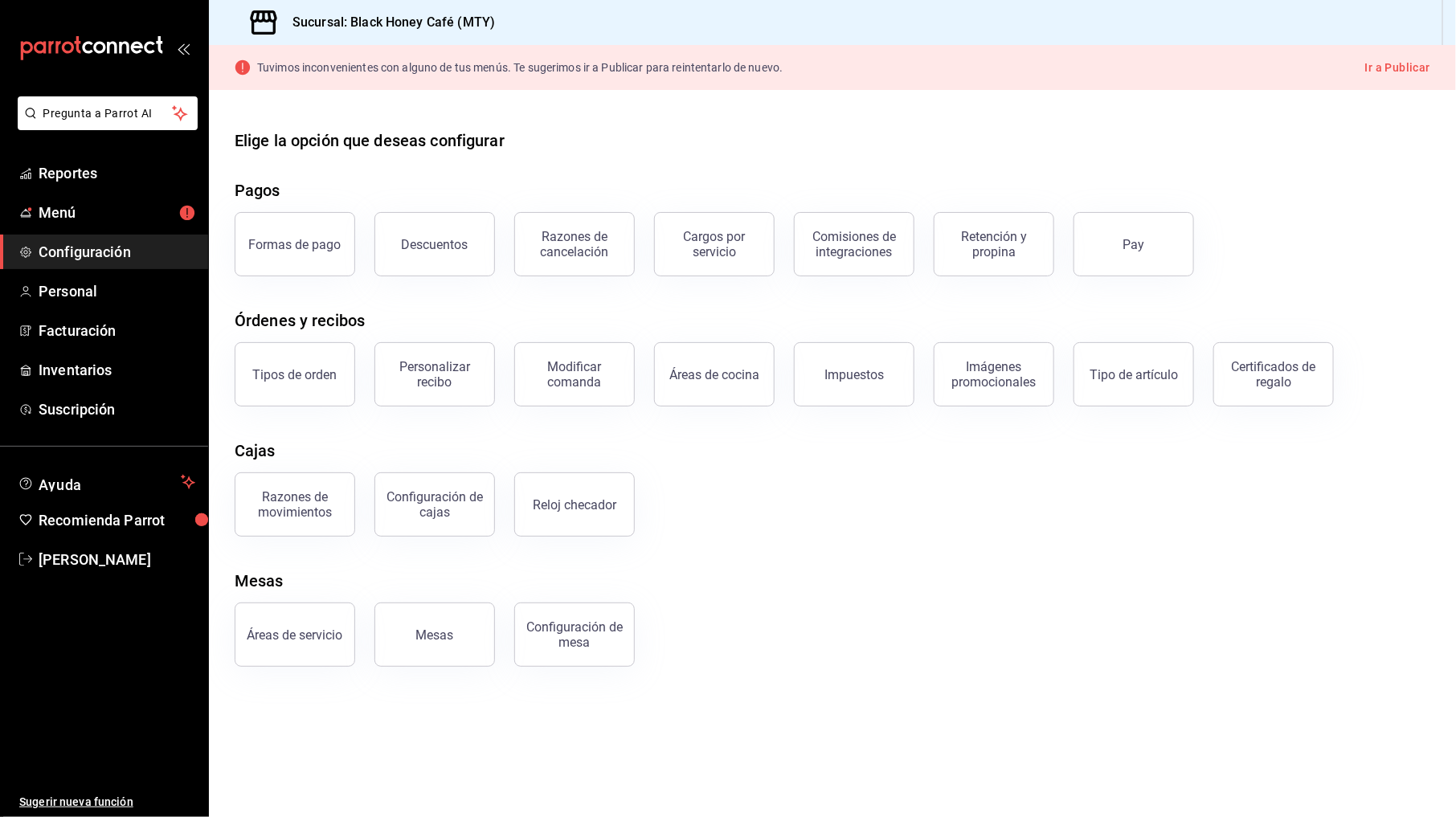
click at [765, 575] on div "Mesas" at bounding box center [832, 580] width 1195 height 24
click at [444, 635] on div "Mesas" at bounding box center [435, 635] width 38 height 15
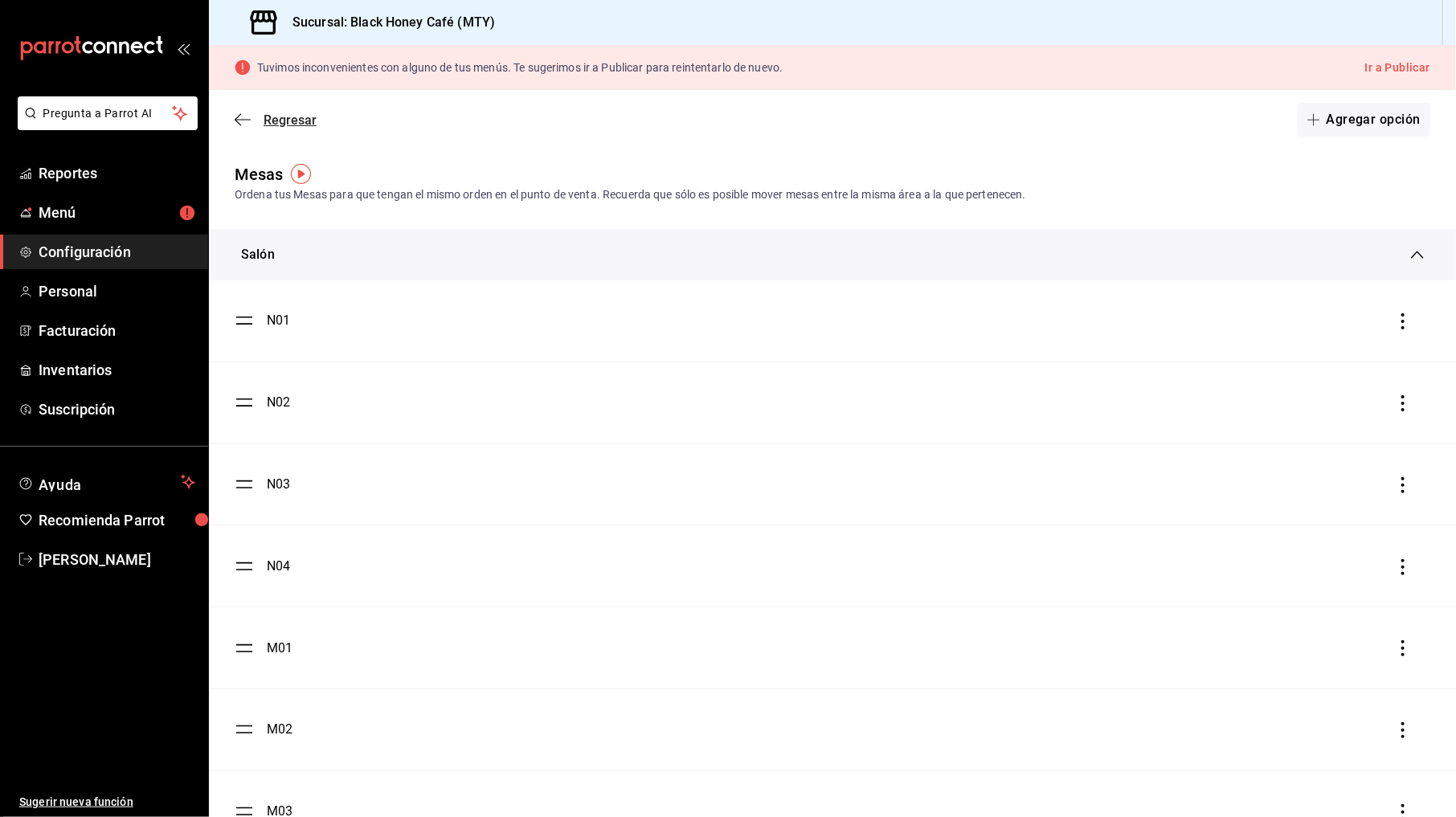
click at [249, 119] on icon "button" at bounding box center [242, 119] width 16 height 1
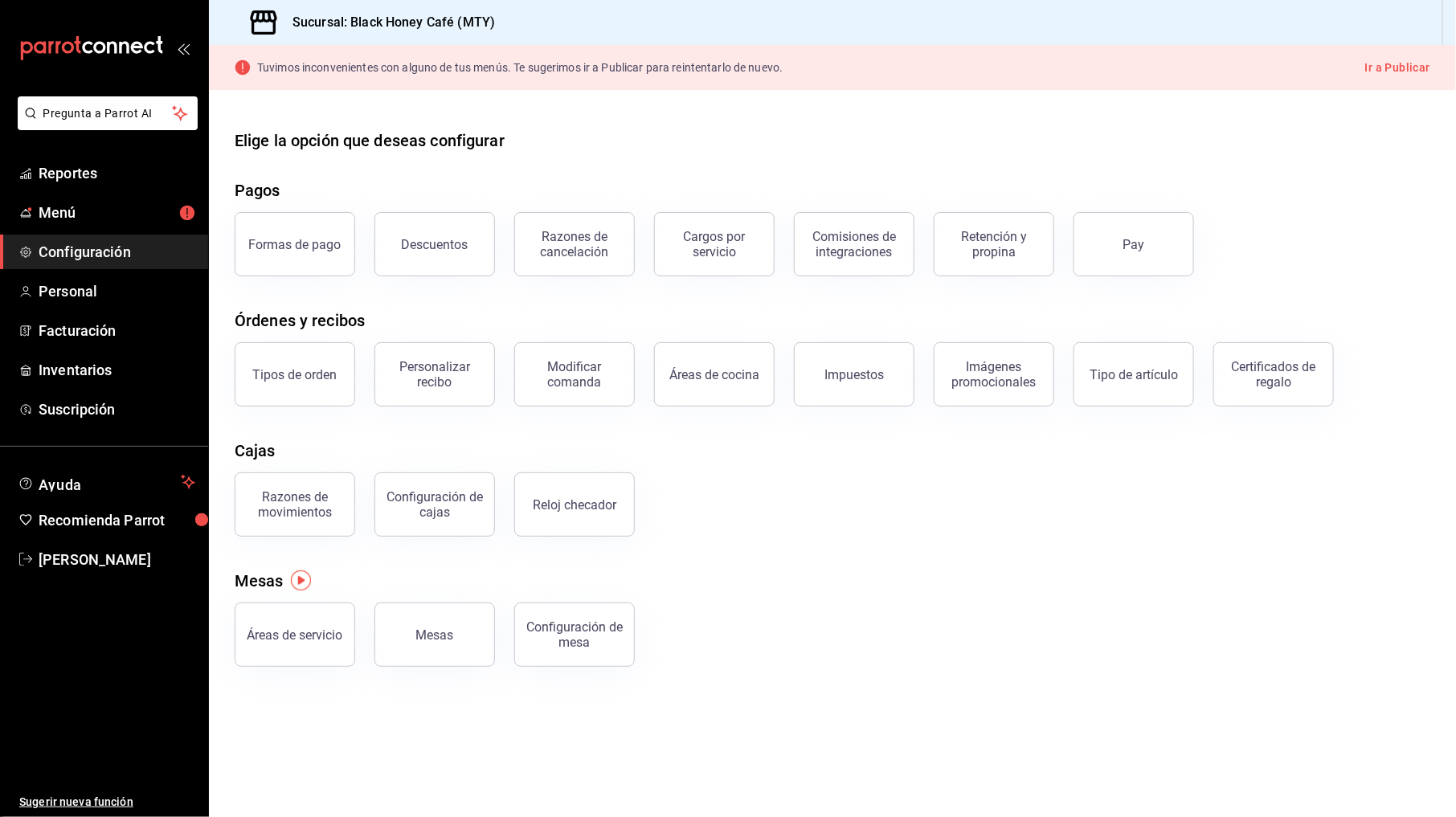
click at [657, 105] on div at bounding box center [832, 103] width 1247 height 26
click at [471, 658] on button "Mesas" at bounding box center [435, 634] width 121 height 64
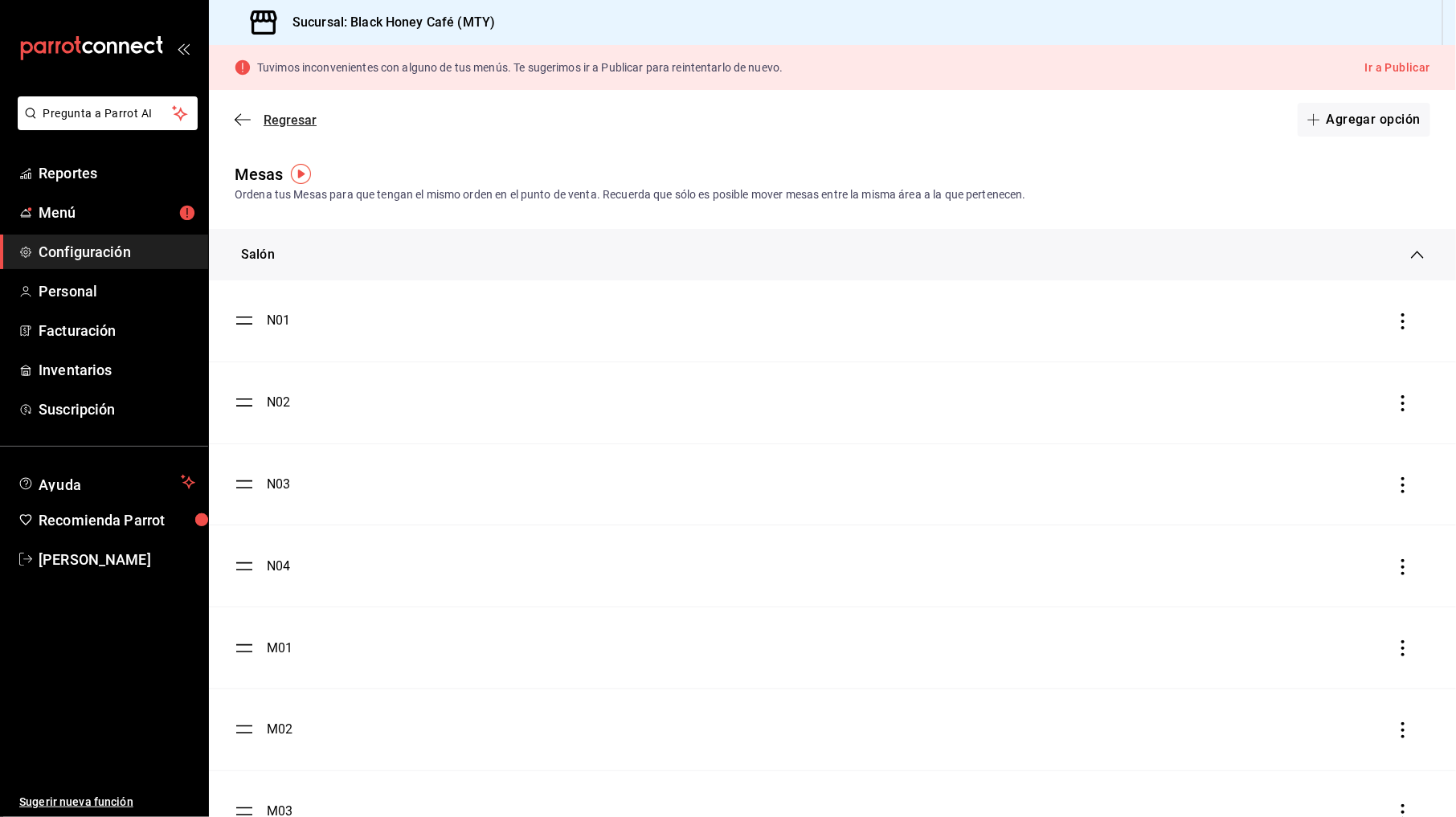
click at [241, 117] on icon "button" at bounding box center [242, 120] width 16 height 15
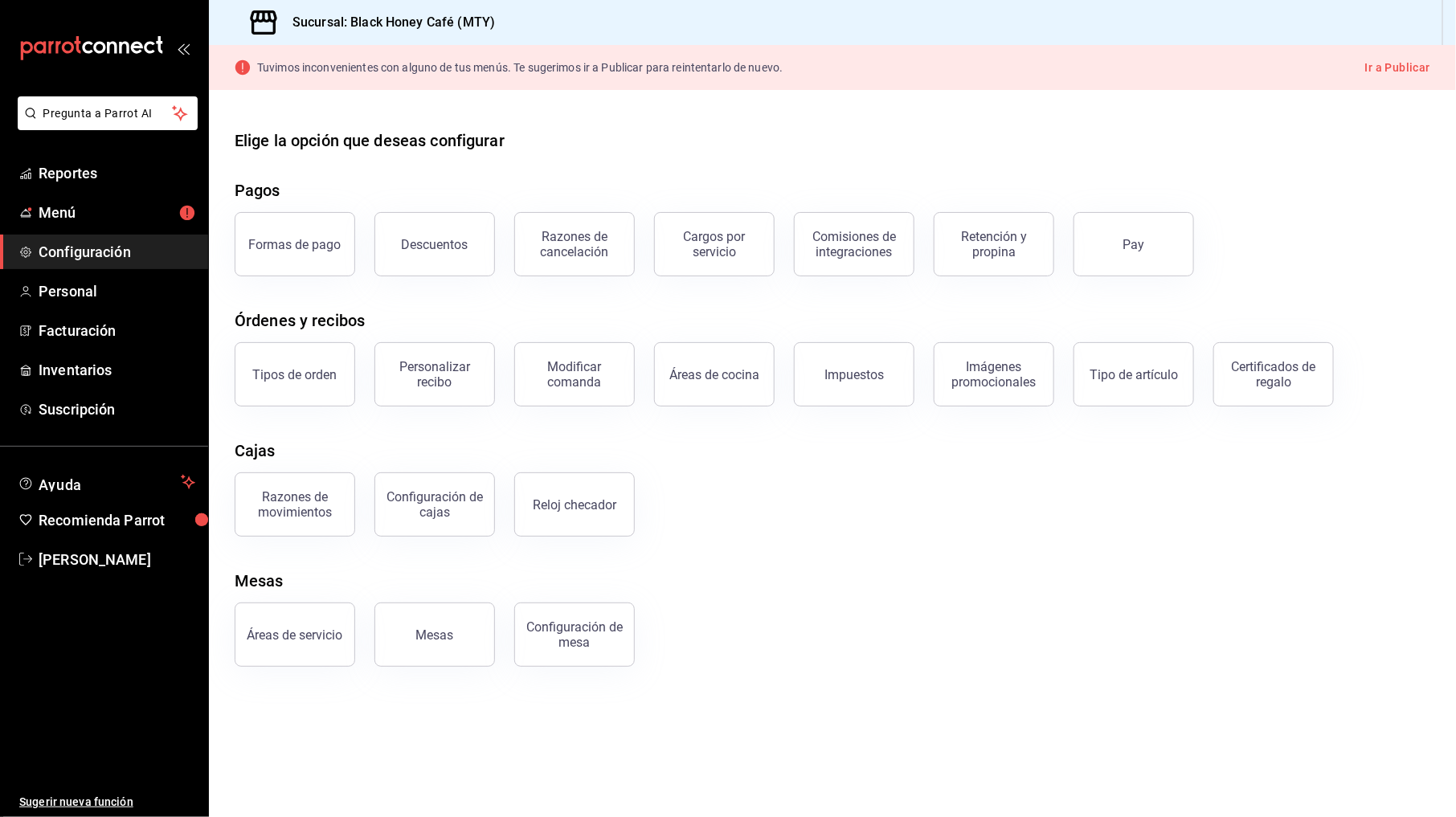
click at [1146, 523] on div "Razones de movimientos Configuración [PERSON_NAME] Reloj checador" at bounding box center [823, 495] width 1215 height 84
click at [68, 238] on link "Configuración" at bounding box center [104, 252] width 208 height 34
click at [106, 209] on span "Menú" at bounding box center [117, 212] width 157 height 21
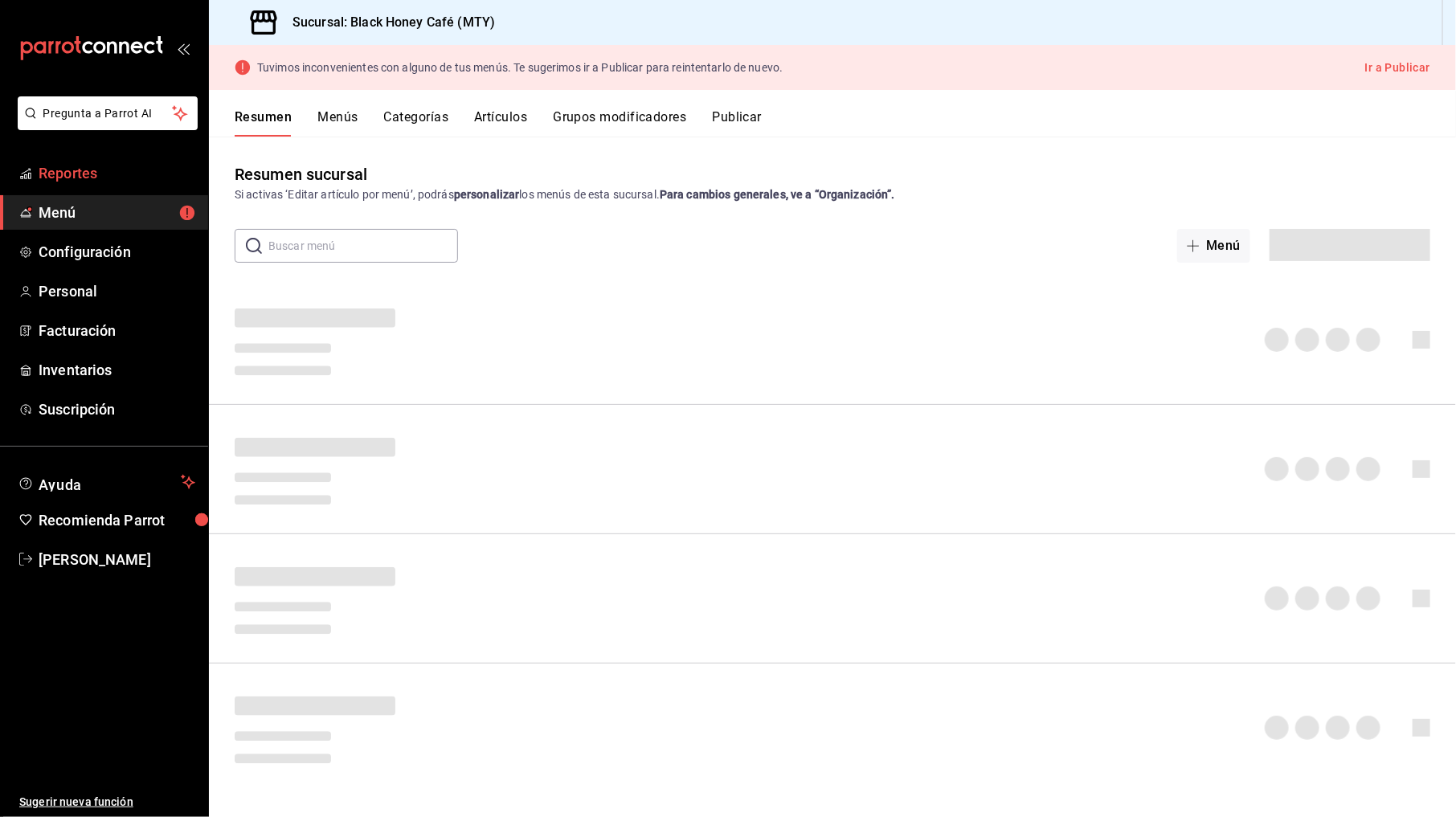
click at [110, 174] on span "Reportes" at bounding box center [117, 173] width 157 height 21
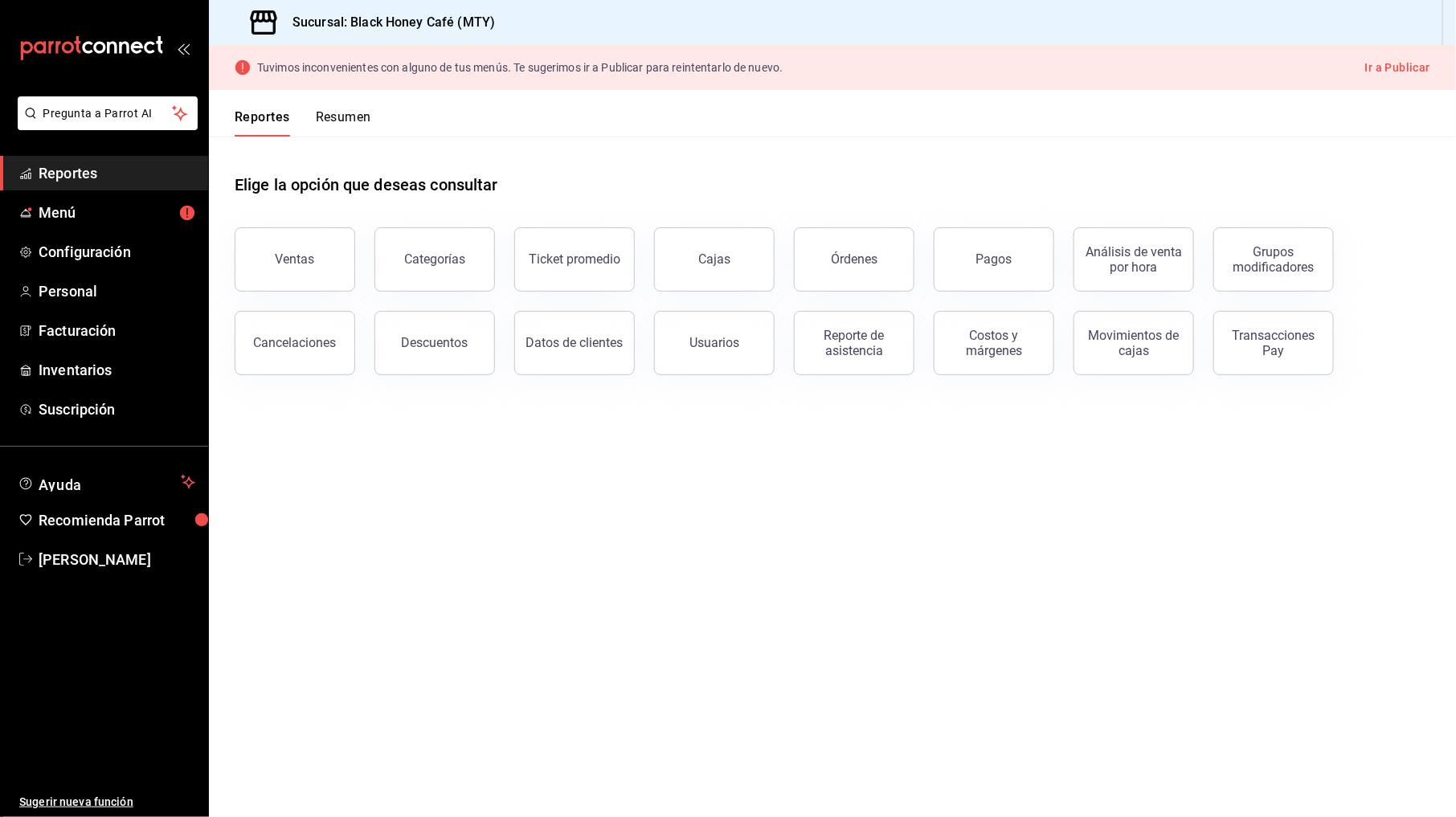
click at [843, 122] on header "Reportes Resumen" at bounding box center [832, 113] width 1247 height 46
click at [474, 113] on header "Reportes Resumen" at bounding box center [832, 113] width 1247 height 46
drag, startPoint x: 372, startPoint y: 69, endPoint x: 718, endPoint y: 69, distance: 346.0
click at [718, 69] on p "Tuvimos inconvenientes con alguno de tus menús. Te sugerimos ir a Publicar para…" at bounding box center [520, 68] width 526 height 11
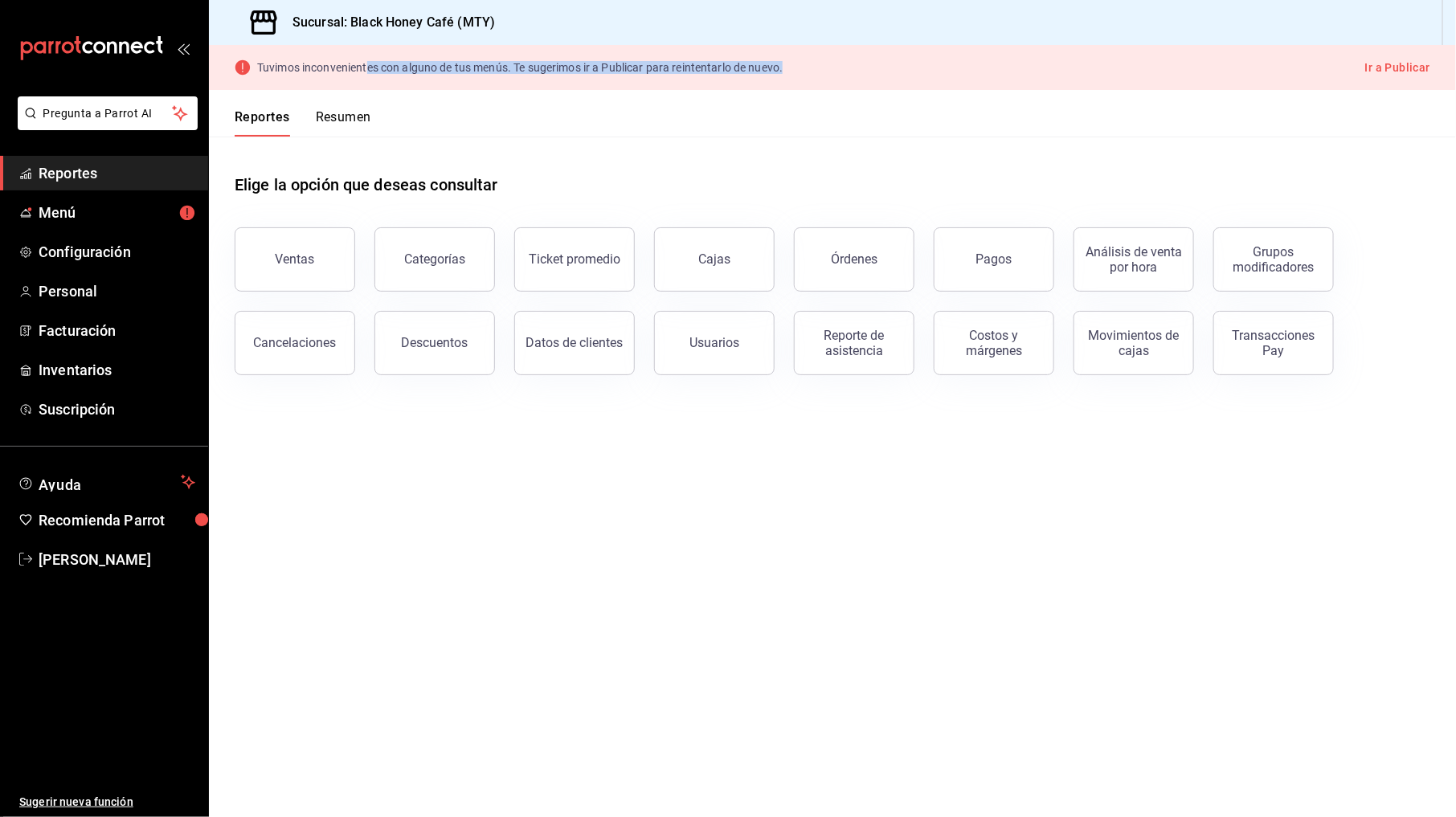
drag, startPoint x: 876, startPoint y: 68, endPoint x: 365, endPoint y: 65, distance: 511.0
click at [365, 65] on div "Tuvimos inconvenientes con alguno de tus menús. Te sugerimos ir a Publicar para…" at bounding box center [832, 67] width 1247 height 45
click at [365, 65] on p "Tuvimos inconvenientes con alguno de tus menús. Te sugerimos ir a Publicar para…" at bounding box center [520, 68] width 526 height 11
drag, startPoint x: 253, startPoint y: 69, endPoint x: 682, endPoint y: 74, distance: 429.0
click at [682, 74] on div "Tuvimos inconvenientes con alguno de tus menús. Te sugerimos ir a Publicar para…" at bounding box center [509, 67] width 548 height 16
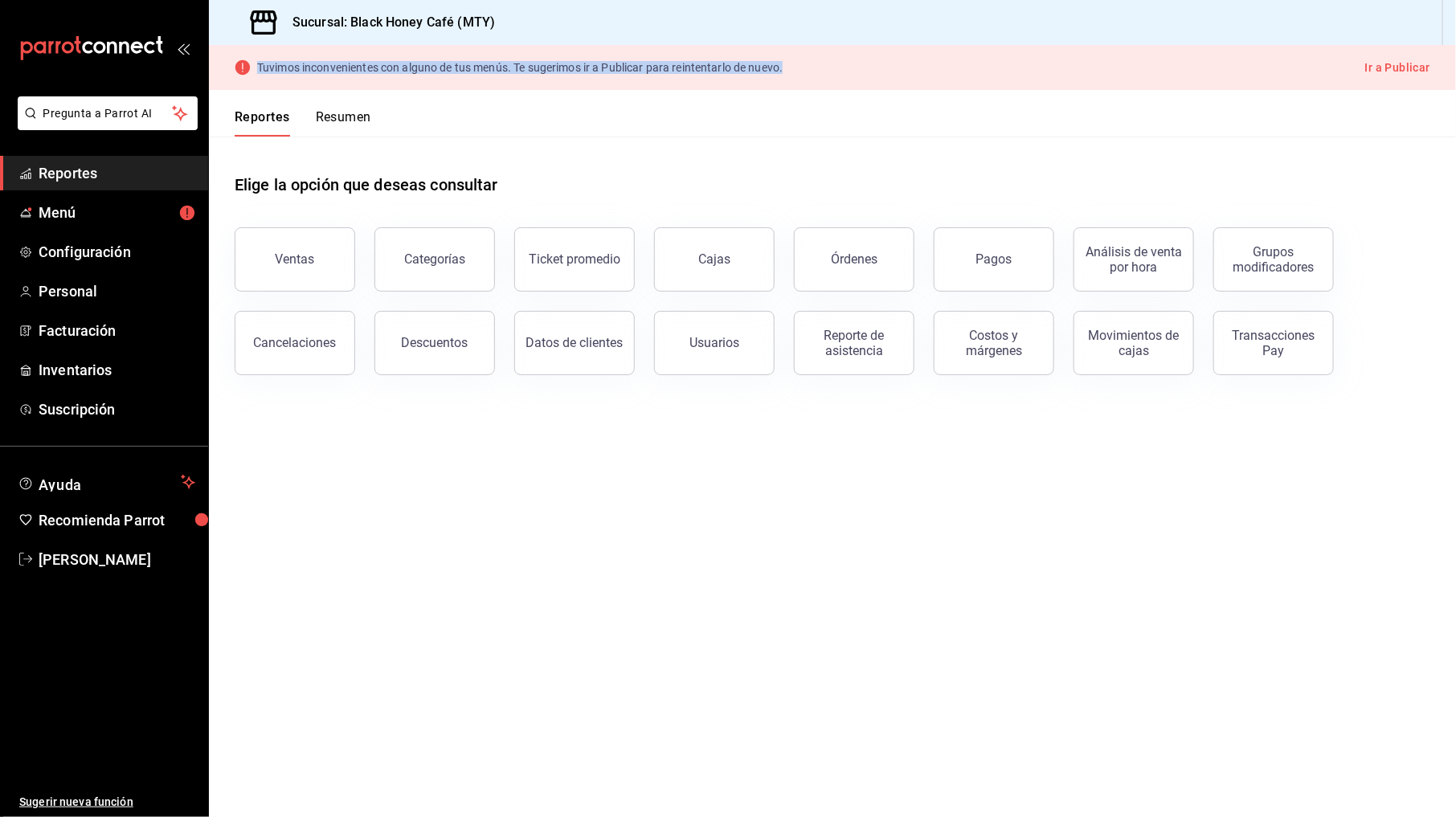
click at [682, 74] on div "Tuvimos inconvenientes con alguno de tus menús. Te sugerimos ir a Publicar para…" at bounding box center [509, 67] width 548 height 16
drag, startPoint x: 682, startPoint y: 74, endPoint x: 725, endPoint y: 74, distance: 43.0
click at [725, 74] on div "Tuvimos inconvenientes con alguno de tus menús. Te sugerimos ir a Publicar para…" at bounding box center [509, 67] width 548 height 16
click at [1170, 500] on main "Elige la opción que deseas consultar Ventas Categorías Ticket promedio Cajas Ór…" at bounding box center [832, 476] width 1247 height 681
click at [1298, 355] on div "Transacciones Pay" at bounding box center [1273, 343] width 99 height 31
